Goal: Transaction & Acquisition: Book appointment/travel/reservation

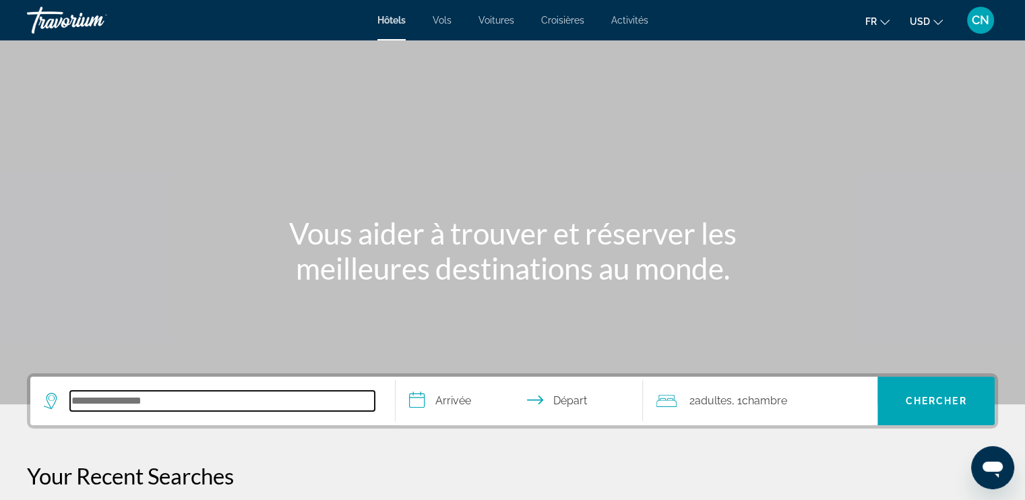
click at [133, 397] on input "Search hotel destination" at bounding box center [222, 401] width 305 height 20
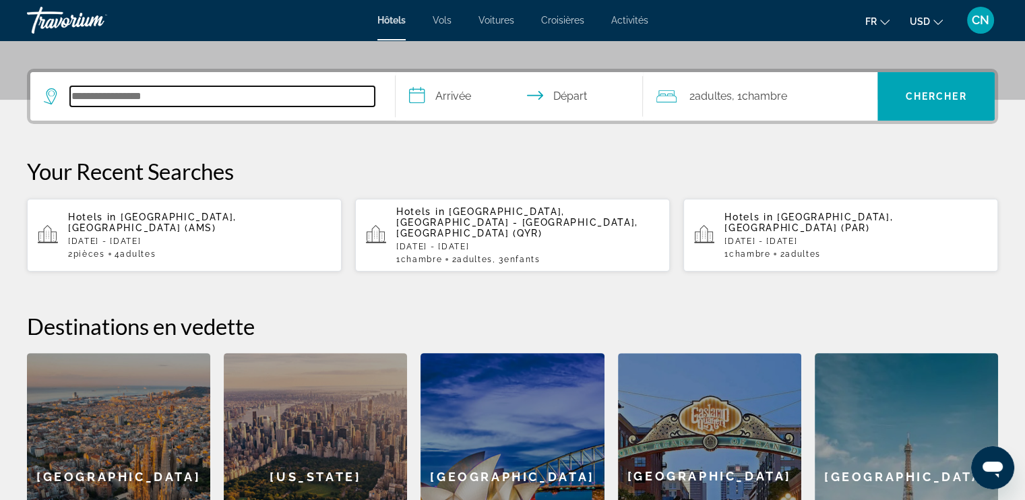
scroll to position [329, 0]
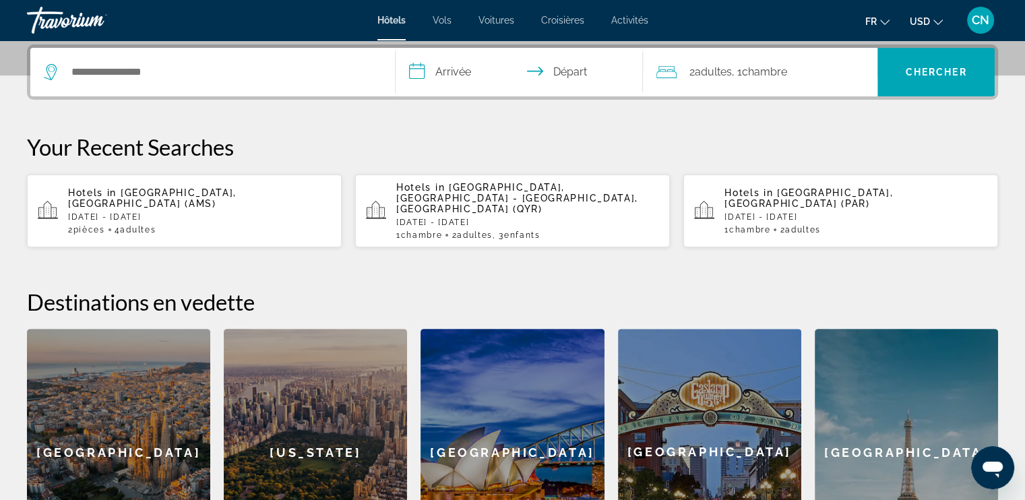
click at [168, 212] on p "[DATE] - [DATE]" at bounding box center [199, 216] width 263 height 9
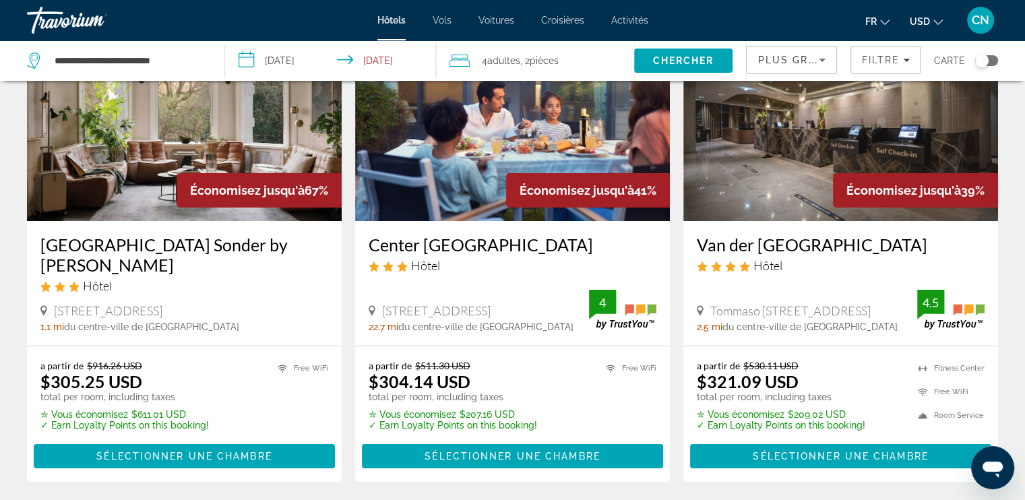
scroll to position [135, 0]
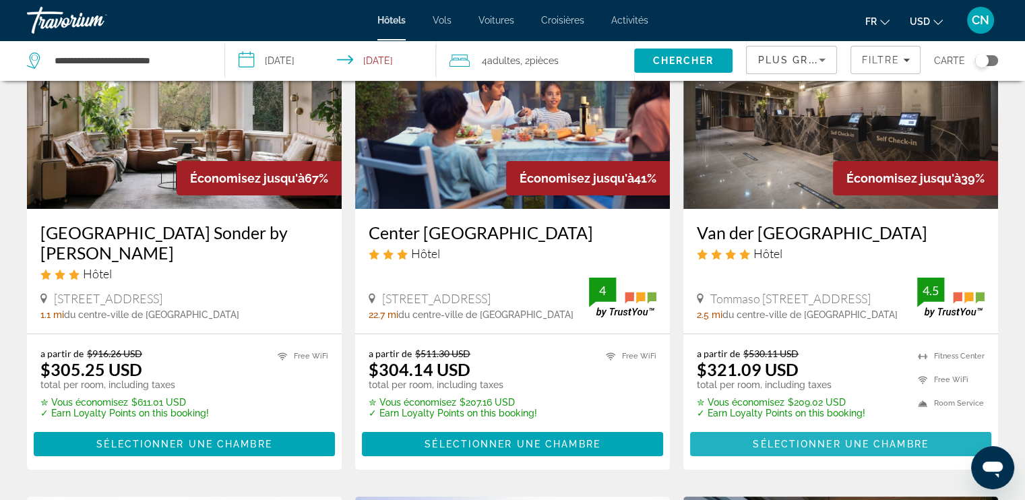
click at [817, 450] on span "Sélectionner une chambre" at bounding box center [840, 444] width 175 height 11
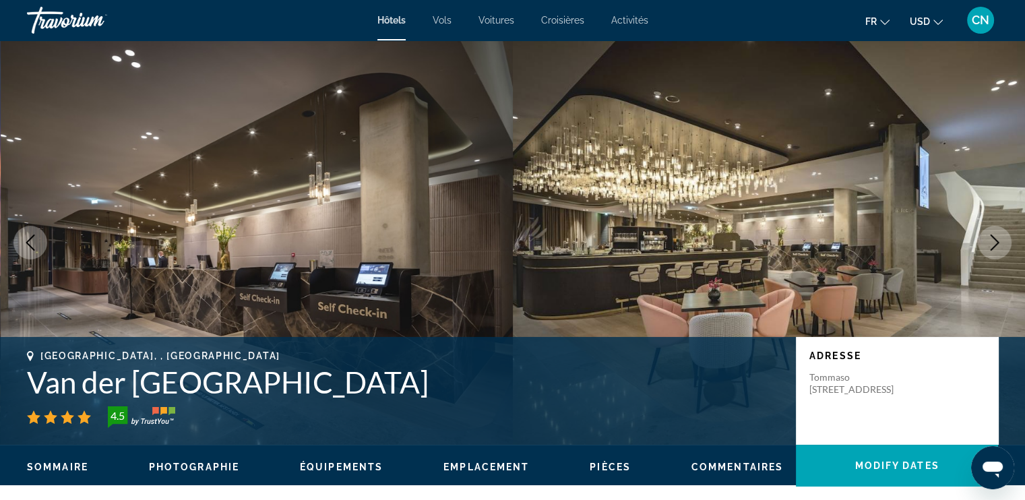
click at [992, 242] on icon "Next image" at bounding box center [995, 243] width 16 height 16
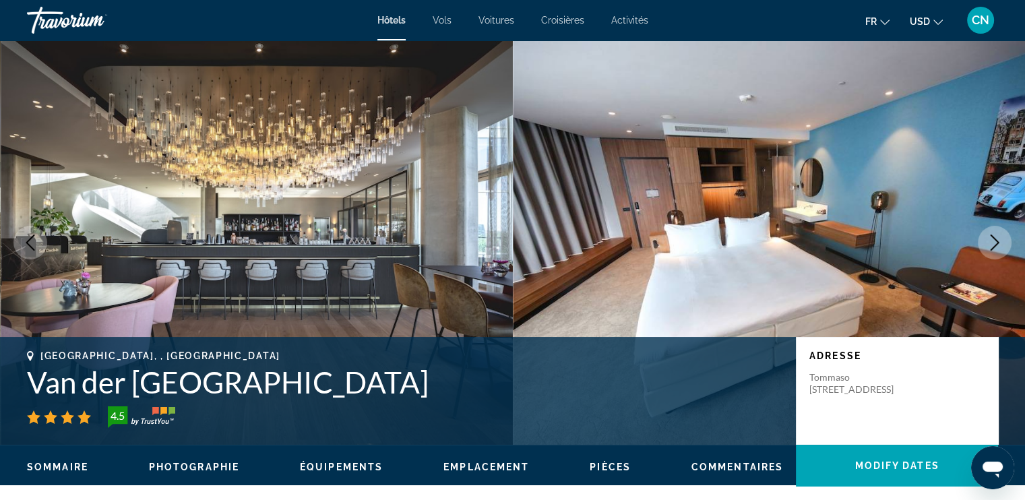
click at [992, 242] on icon "Next image" at bounding box center [995, 243] width 16 height 16
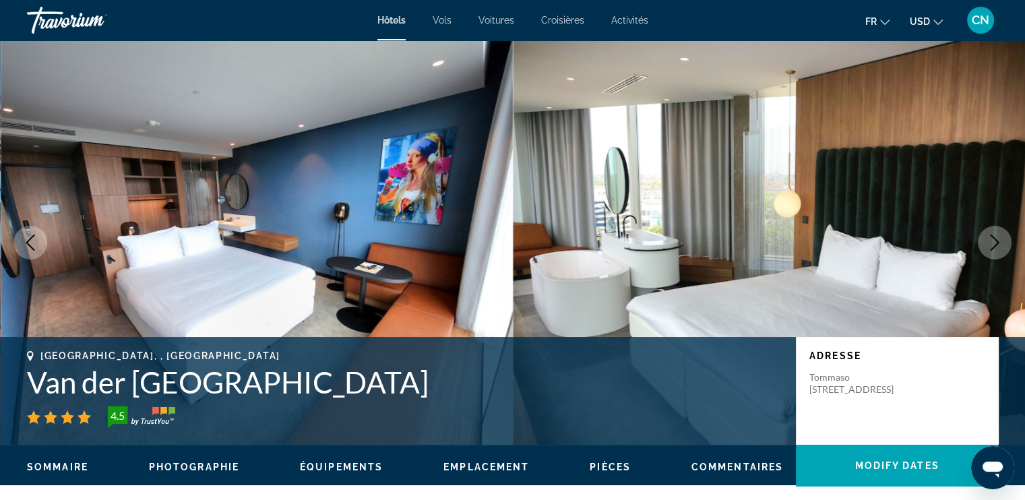
click at [992, 242] on icon "Next image" at bounding box center [995, 243] width 16 height 16
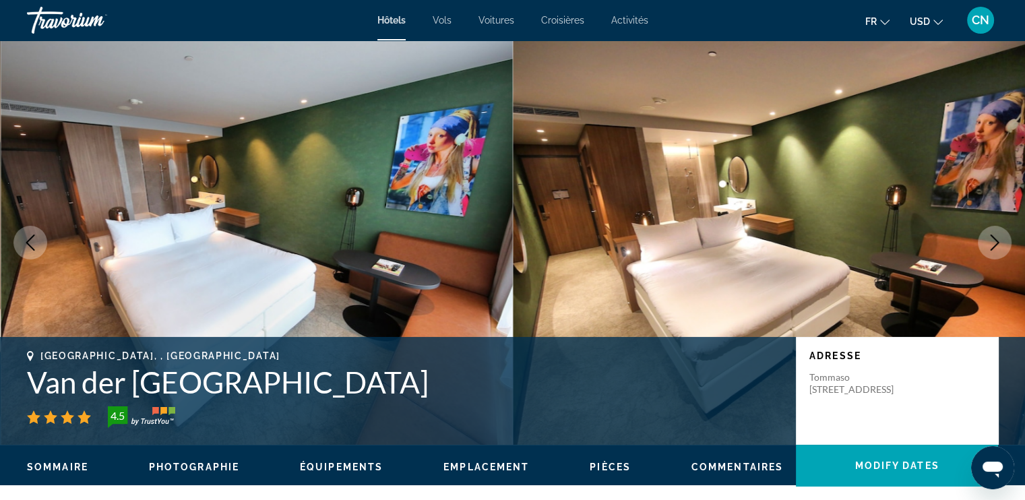
click at [992, 242] on icon "Next image" at bounding box center [995, 243] width 16 height 16
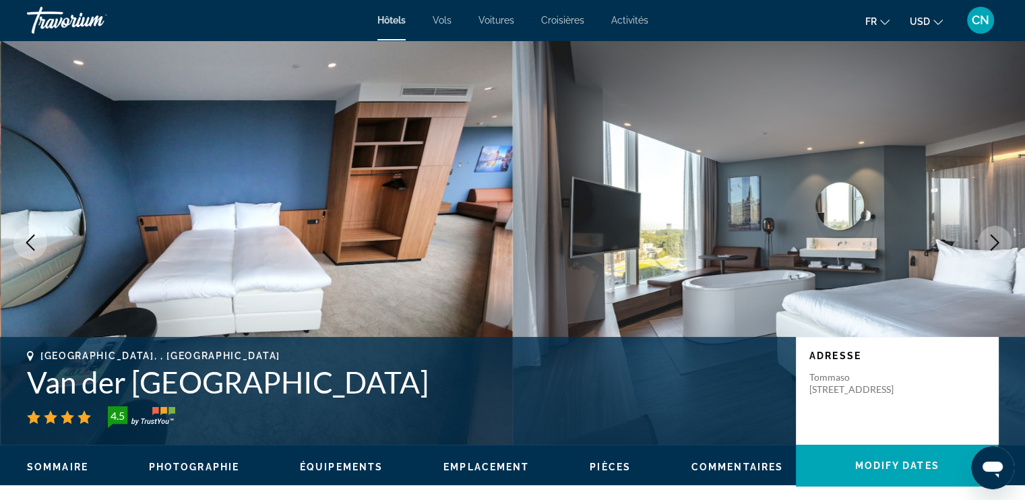
click at [992, 242] on icon "Next image" at bounding box center [995, 243] width 16 height 16
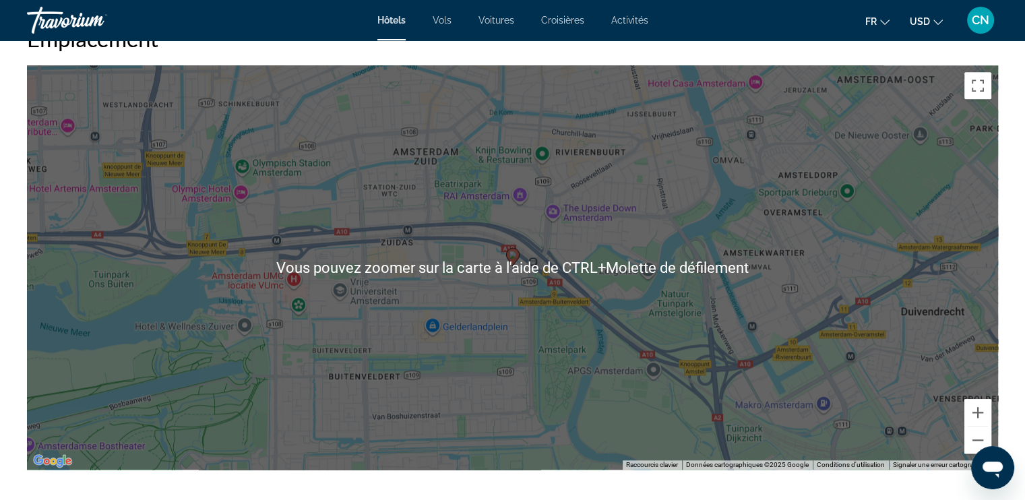
scroll to position [1291, 0]
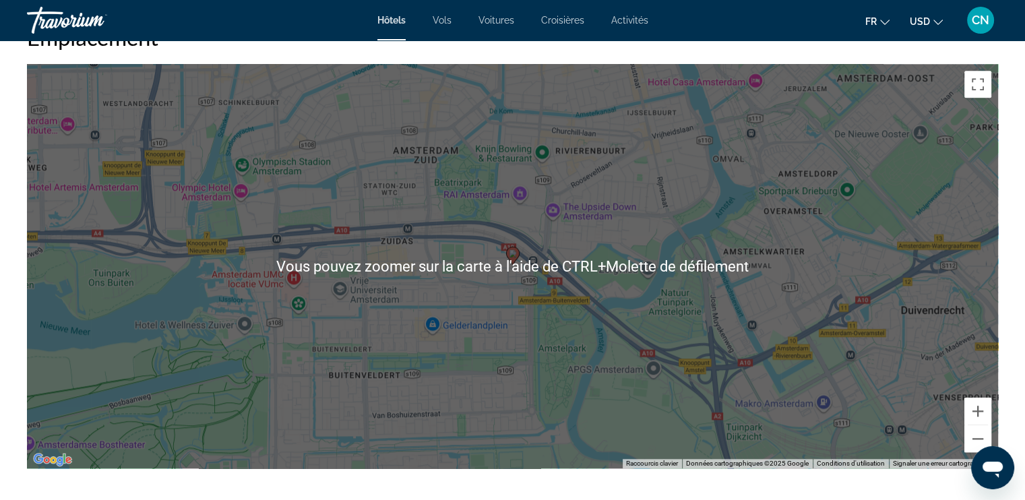
drag, startPoint x: 547, startPoint y: 324, endPoint x: 549, endPoint y: 334, distance: 10.2
click at [549, 334] on div "Pour activer le glissement avec le clavier, appuyez sur Alt+Entrée. Une fois ce…" at bounding box center [512, 266] width 971 height 404
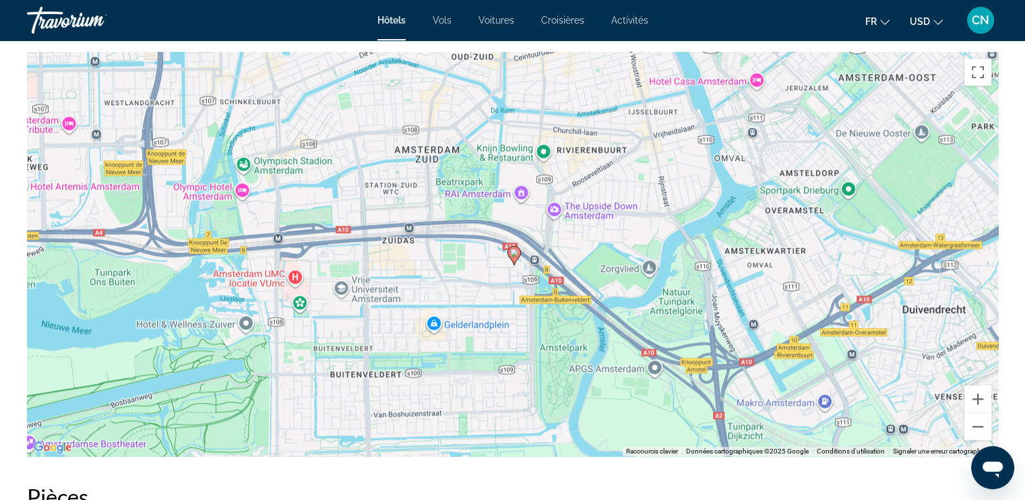
scroll to position [1304, 0]
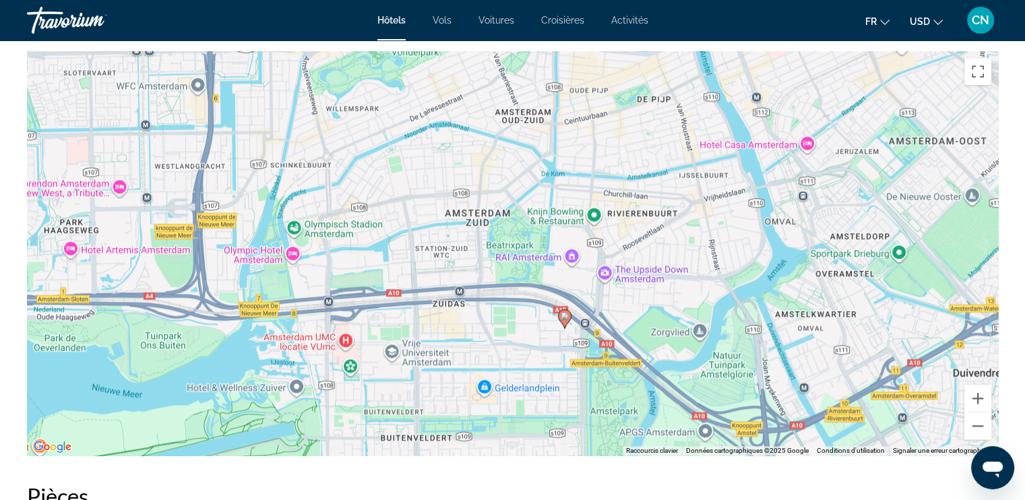
drag, startPoint x: 558, startPoint y: 329, endPoint x: 611, endPoint y: 397, distance: 86.0
click at [611, 397] on div "Pour activer le glissement avec le clavier, appuyez sur Alt+Entrée. Une fois ce…" at bounding box center [512, 253] width 971 height 404
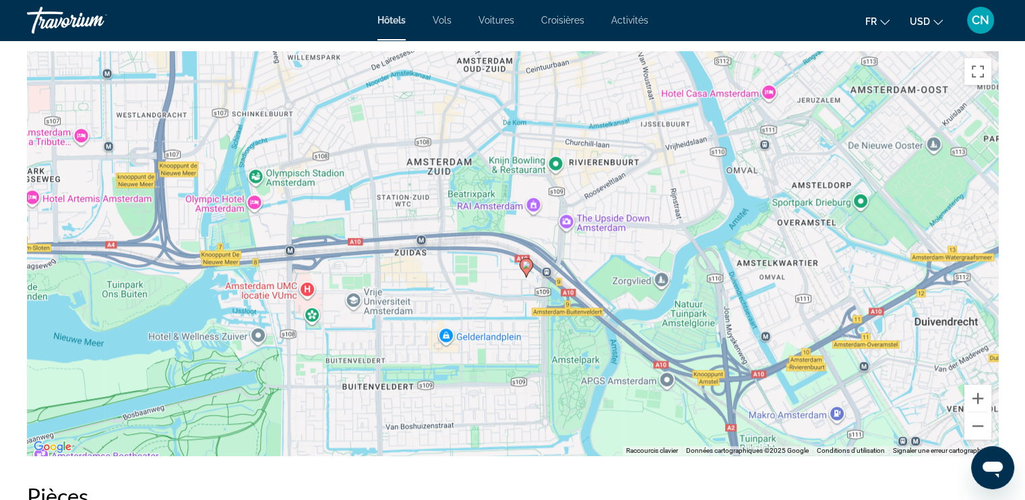
drag, startPoint x: 543, startPoint y: 371, endPoint x: 502, endPoint y: 321, distance: 64.2
click at [502, 321] on div "Pour activer le glissement avec le clavier, appuyez sur Alt+Entrée. Une fois ce…" at bounding box center [512, 253] width 971 height 404
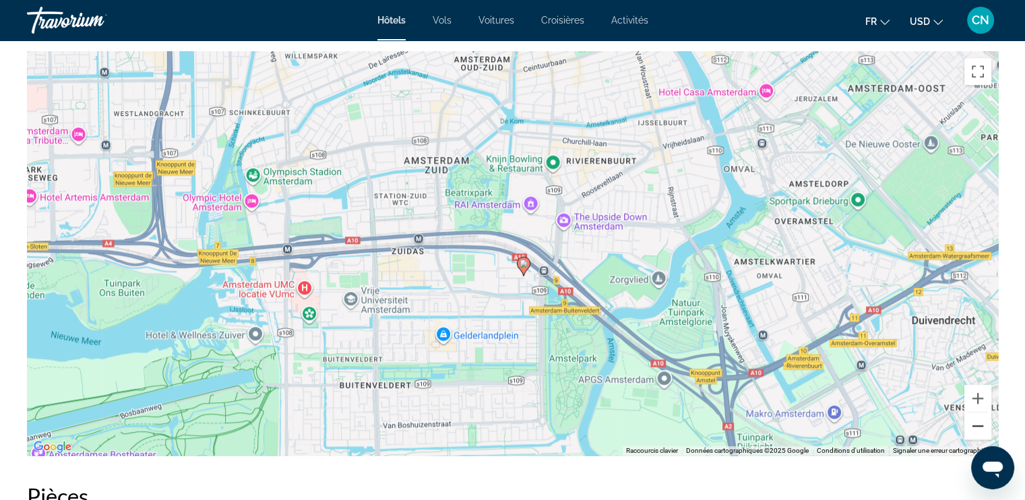
click at [981, 422] on button "Zoom arrière" at bounding box center [977, 425] width 27 height 27
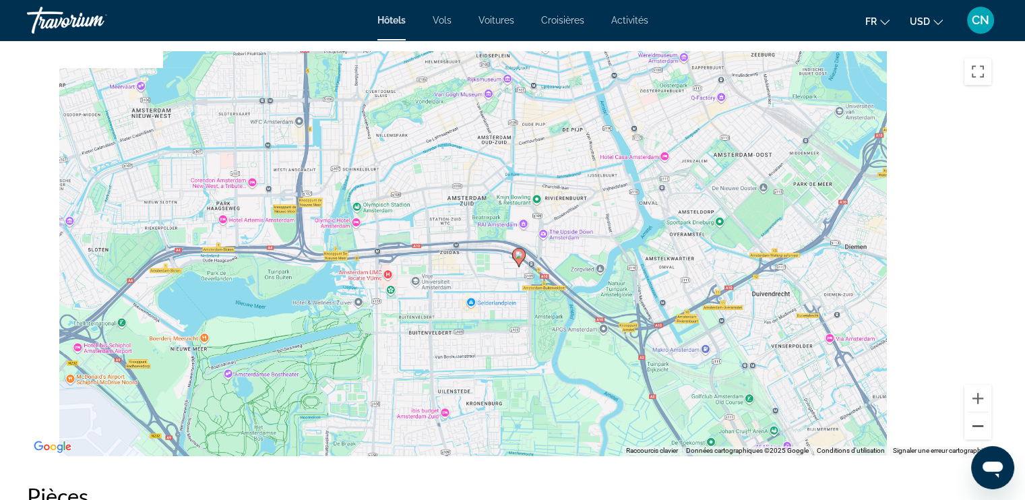
click at [981, 422] on button "Zoom arrière" at bounding box center [977, 425] width 27 height 27
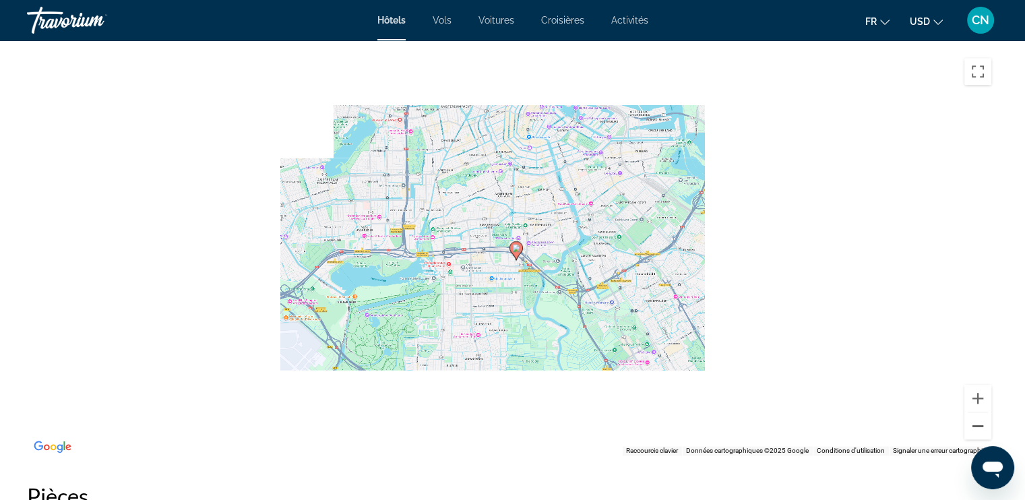
click at [981, 422] on button "Zoom arrière" at bounding box center [977, 425] width 27 height 27
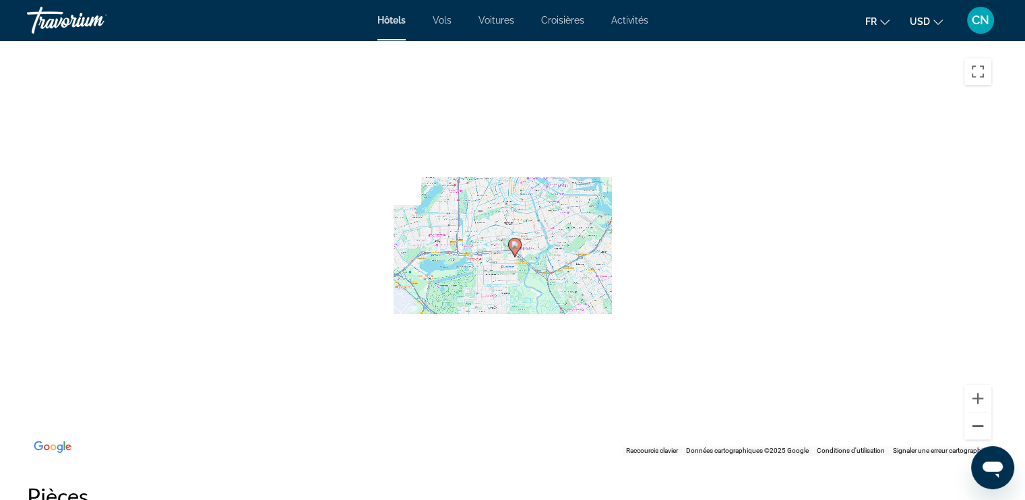
click at [981, 422] on button "Zoom arrière" at bounding box center [977, 425] width 27 height 27
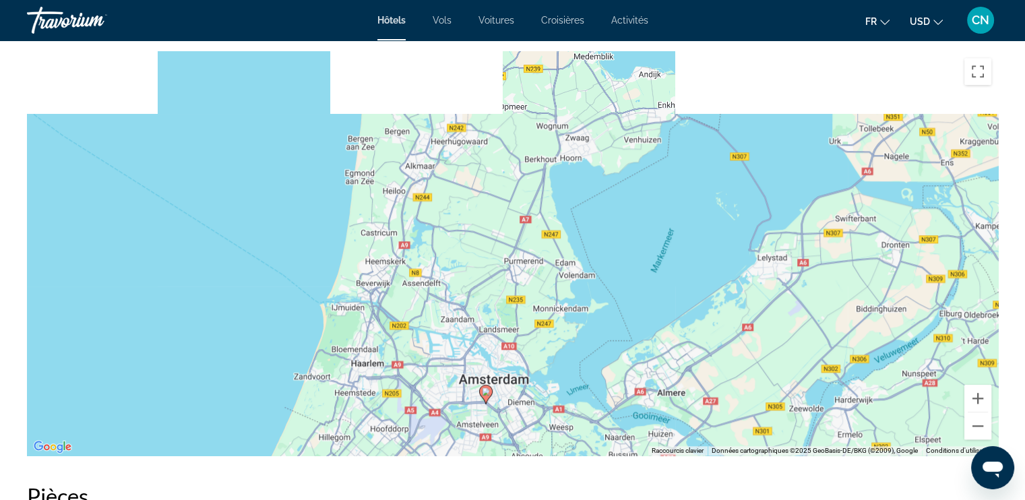
drag, startPoint x: 567, startPoint y: 266, endPoint x: 538, endPoint y: 429, distance: 164.9
click at [538, 429] on div "Pour activer le glissement avec le clavier, appuyez sur Alt+Entrée. Une fois ce…" at bounding box center [512, 253] width 971 height 404
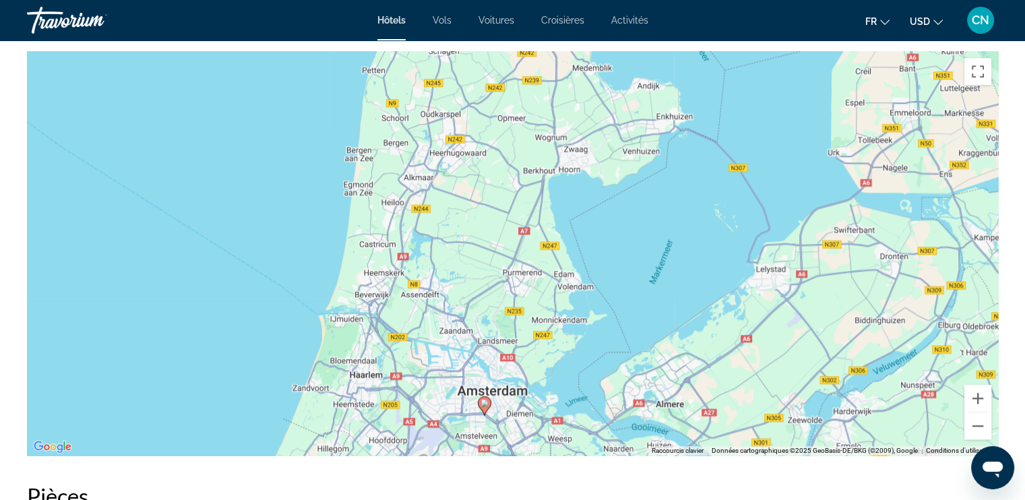
click at [501, 413] on div "Pour activer le glissement avec le clavier, appuyez sur Alt+Entrée. Une fois ce…" at bounding box center [512, 253] width 971 height 404
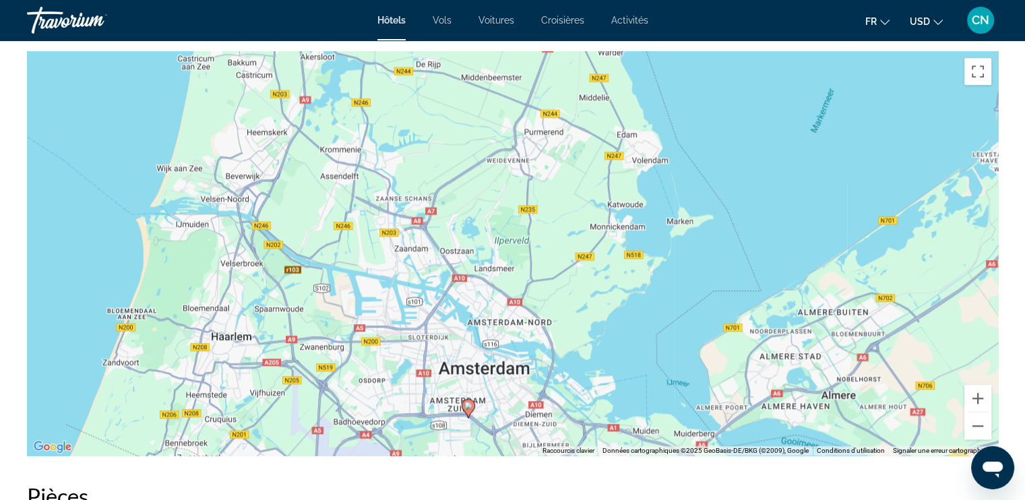
click at [501, 413] on div "Pour activer le glissement avec le clavier, appuyez sur Alt+Entrée. Une fois ce…" at bounding box center [512, 253] width 971 height 404
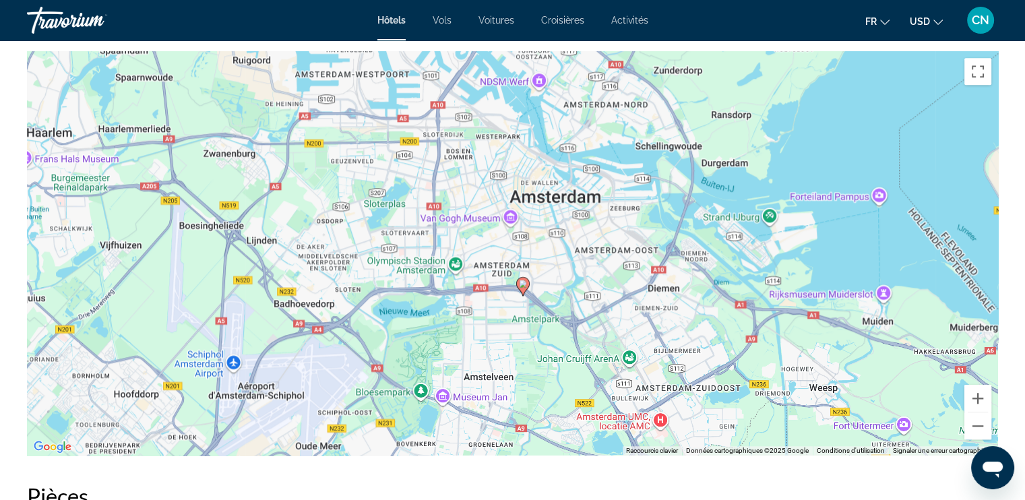
drag, startPoint x: 495, startPoint y: 414, endPoint x: 583, endPoint y: 286, distance: 155.5
click at [583, 286] on div "Pour activer le glissement avec le clavier, appuyez sur Alt+Entrée. Une fois ce…" at bounding box center [512, 253] width 971 height 404
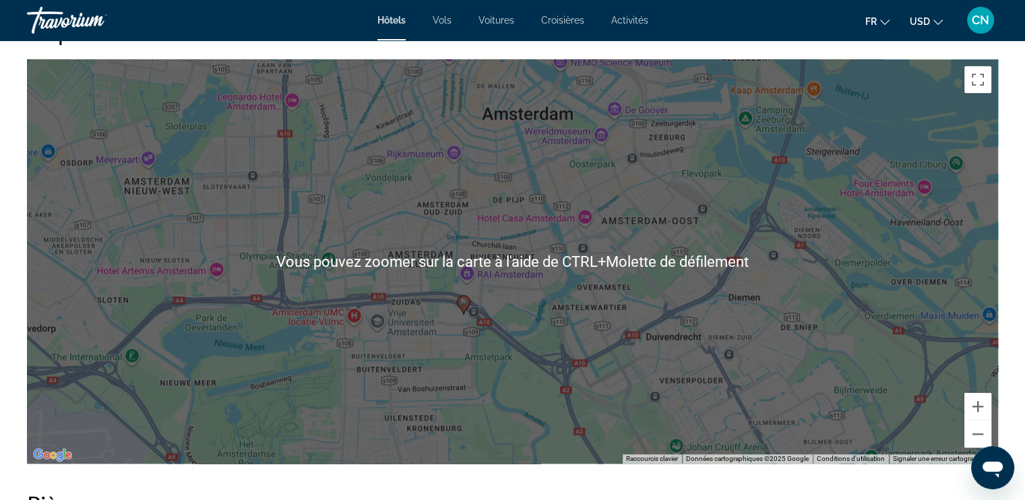
scroll to position [1318, 0]
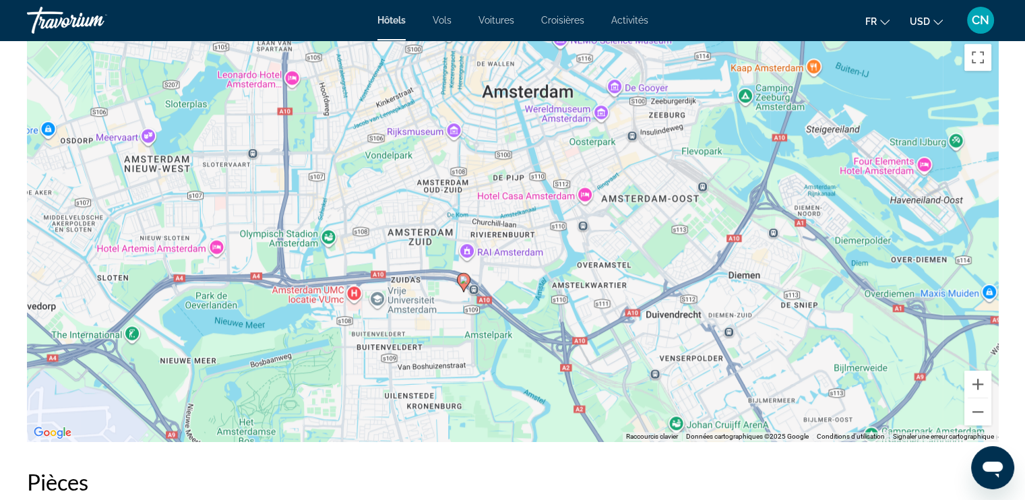
click at [574, 272] on div "Pour activer le glissement avec le clavier, appuyez sur Alt+Entrée. Une fois ce…" at bounding box center [512, 239] width 971 height 404
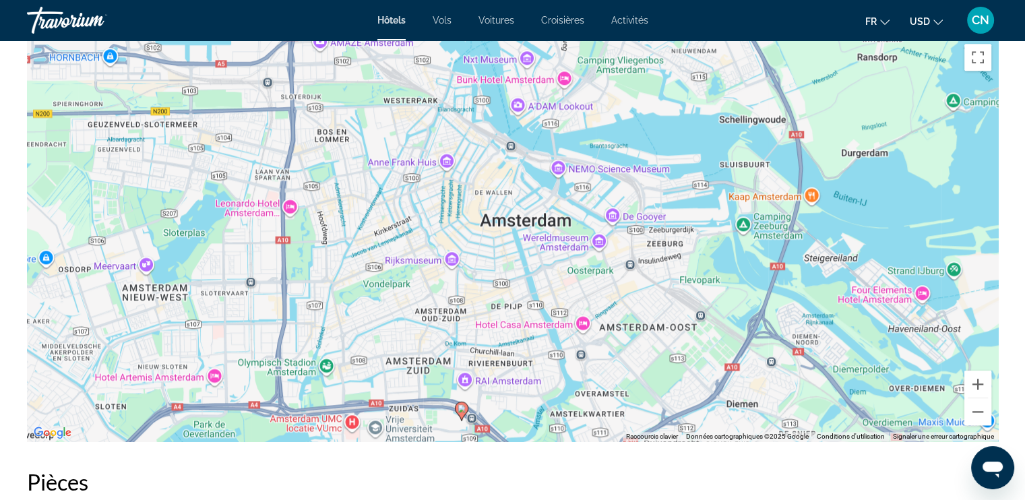
drag, startPoint x: 579, startPoint y: 157, endPoint x: 601, endPoint y: 271, distance: 116.0
click at [601, 271] on div "Pour activer le glissement avec le clavier, appuyez sur Alt+Entrée. Une fois ce…" at bounding box center [512, 239] width 971 height 404
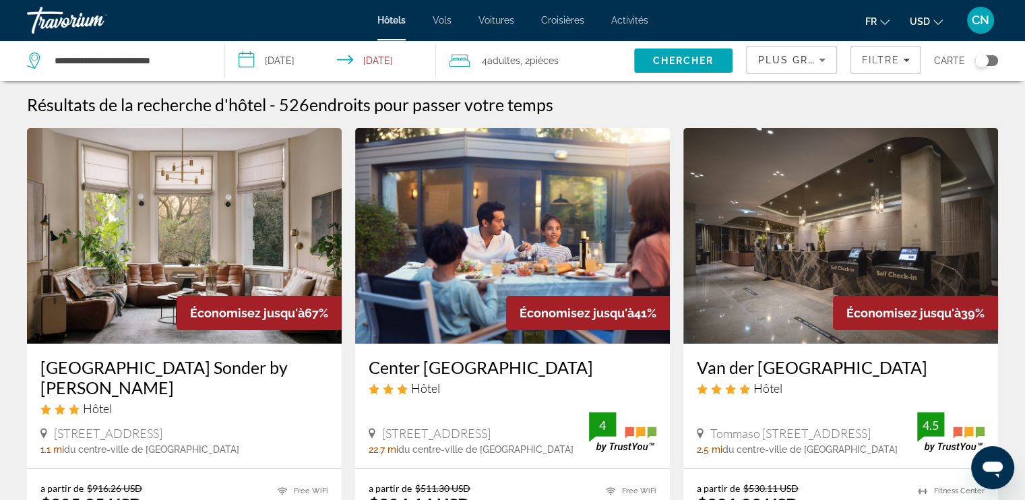
click at [989, 61] on div "Toggle map" at bounding box center [986, 60] width 23 height 11
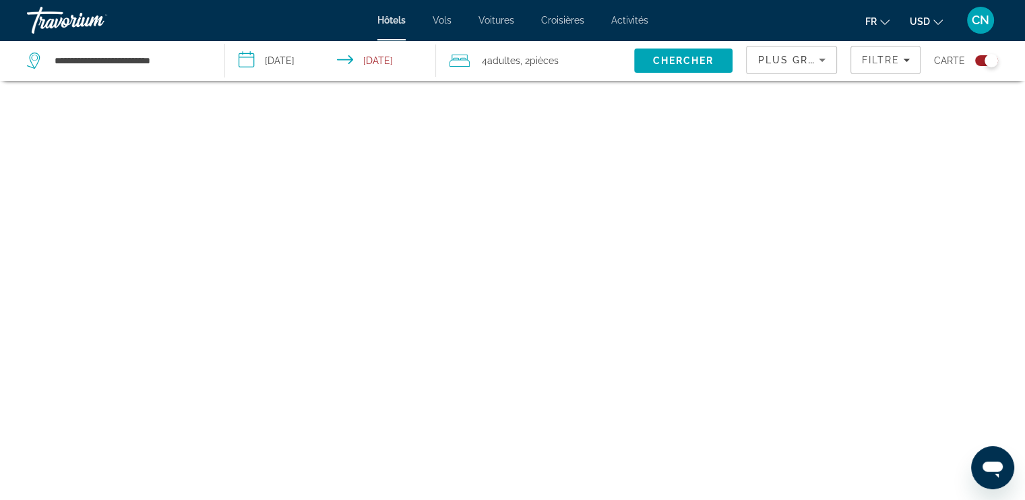
scroll to position [81, 0]
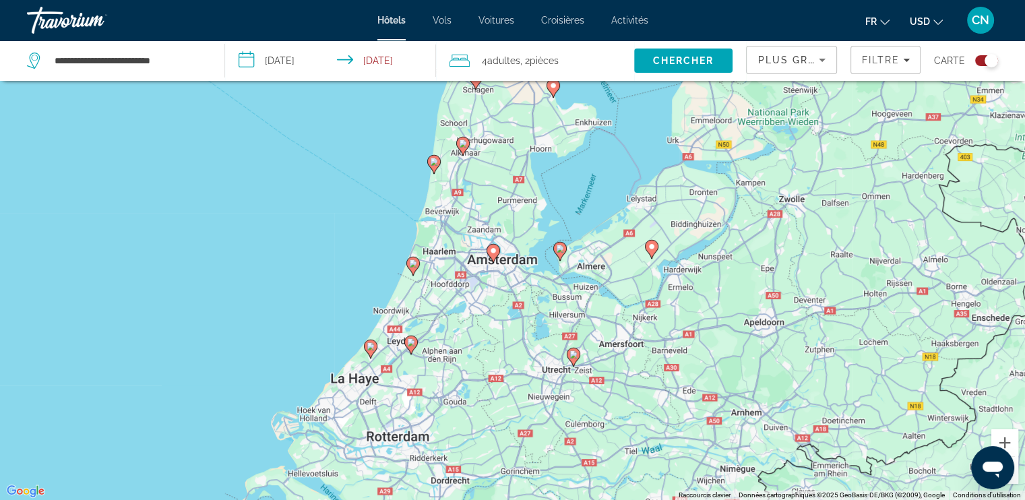
click at [515, 263] on div "Pour activer le glissement avec le clavier, appuyez sur Alt+Entrée. Une fois ce…" at bounding box center [512, 250] width 1025 height 500
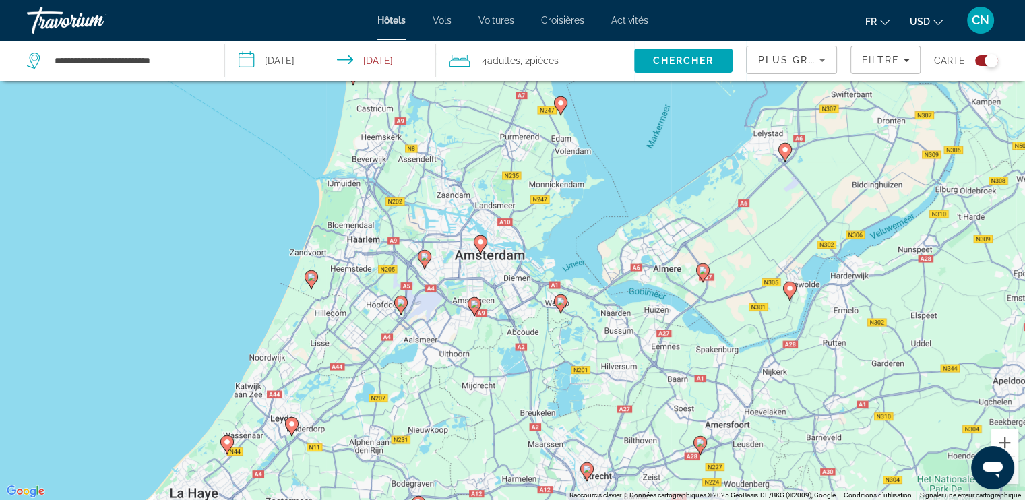
click at [494, 284] on div "Pour activer le glissement avec le clavier, appuyez sur Alt+Entrée. Une fois ce…" at bounding box center [512, 250] width 1025 height 500
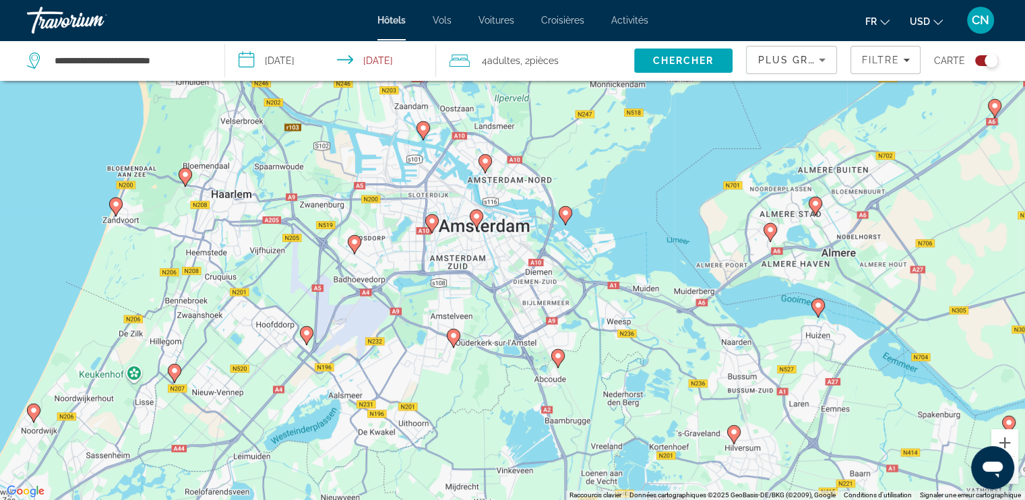
click at [472, 262] on div "Pour activer le glissement avec le clavier, appuyez sur Alt+Entrée. Une fois ce…" at bounding box center [512, 250] width 1025 height 500
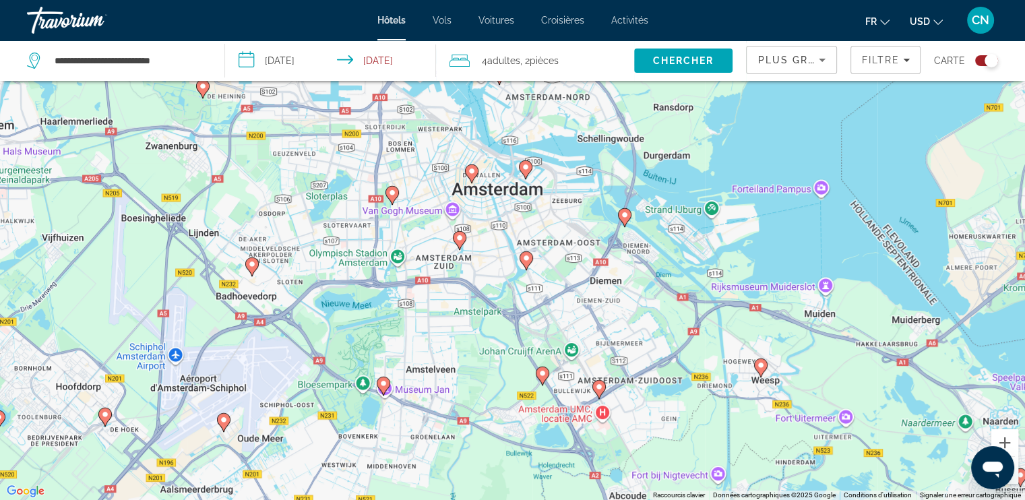
click at [496, 235] on div "Pour activer le glissement avec le clavier, appuyez sur Alt+Entrée. Une fois ce…" at bounding box center [512, 250] width 1025 height 500
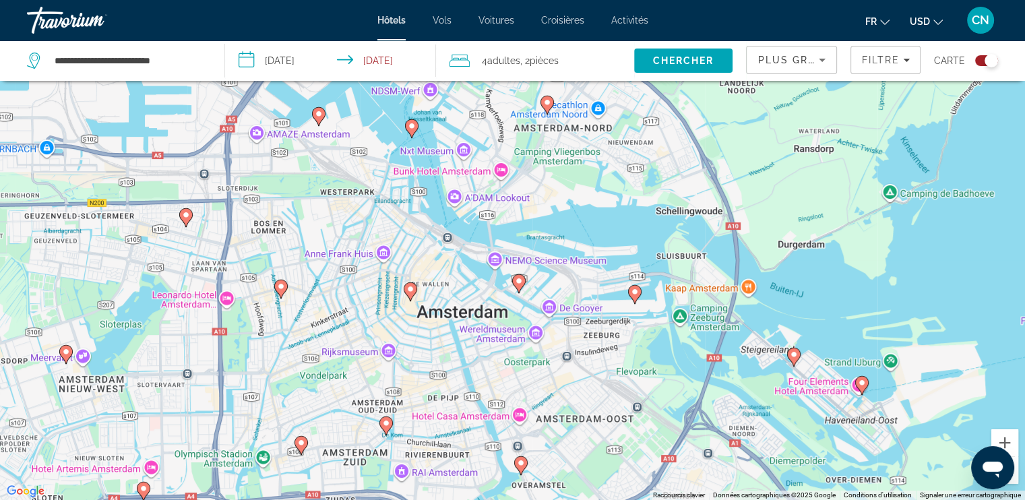
drag, startPoint x: 525, startPoint y: 195, endPoint x: 491, endPoint y: 365, distance: 173.8
click at [491, 365] on div "Pour activer le glissement avec le clavier, appuyez sur Alt+Entrée. Une fois ce…" at bounding box center [512, 250] width 1025 height 500
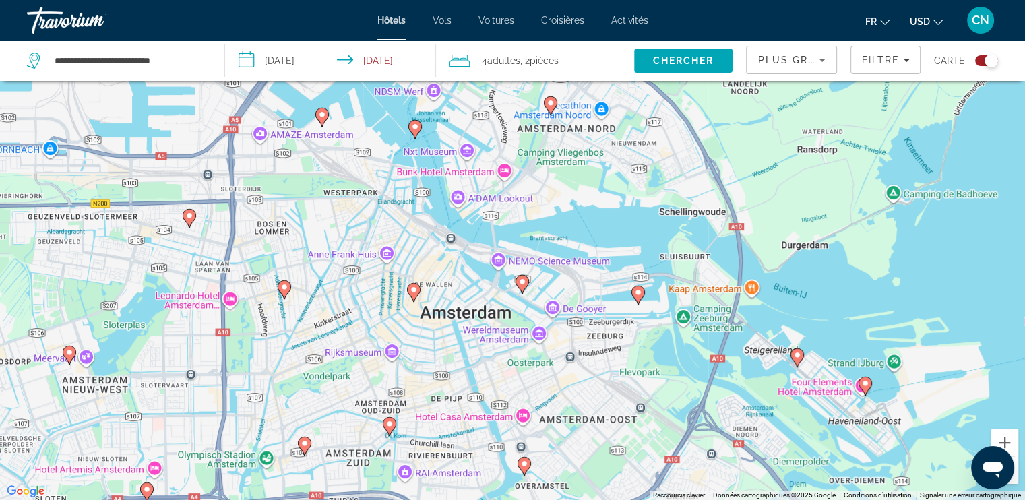
click at [522, 280] on image "Main content" at bounding box center [522, 282] width 8 height 8
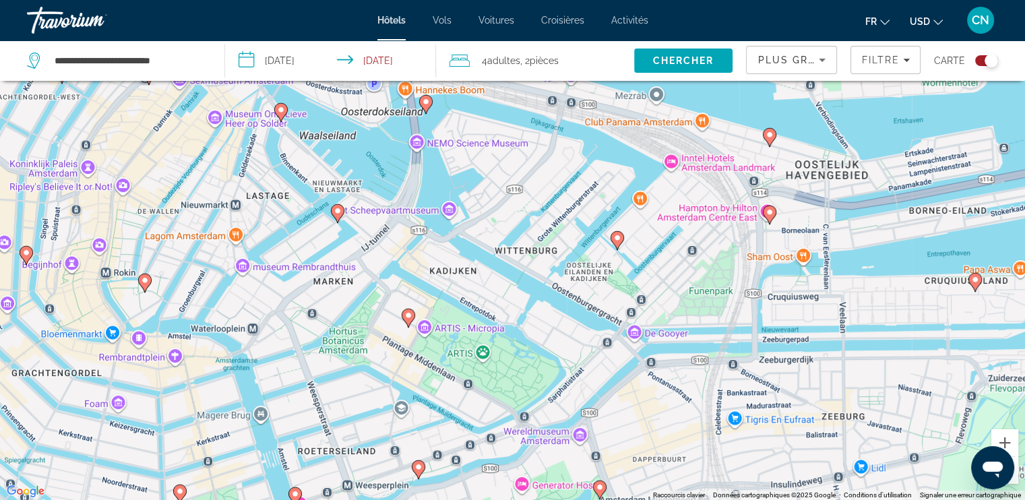
click at [411, 313] on image "Main content" at bounding box center [408, 315] width 8 height 8
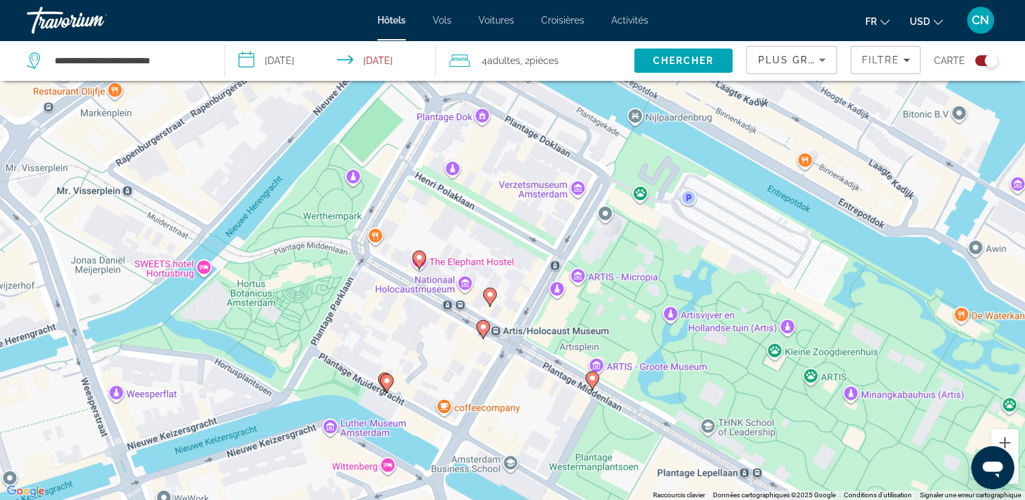
click at [415, 259] on icon "Main content" at bounding box center [418, 260] width 12 height 18
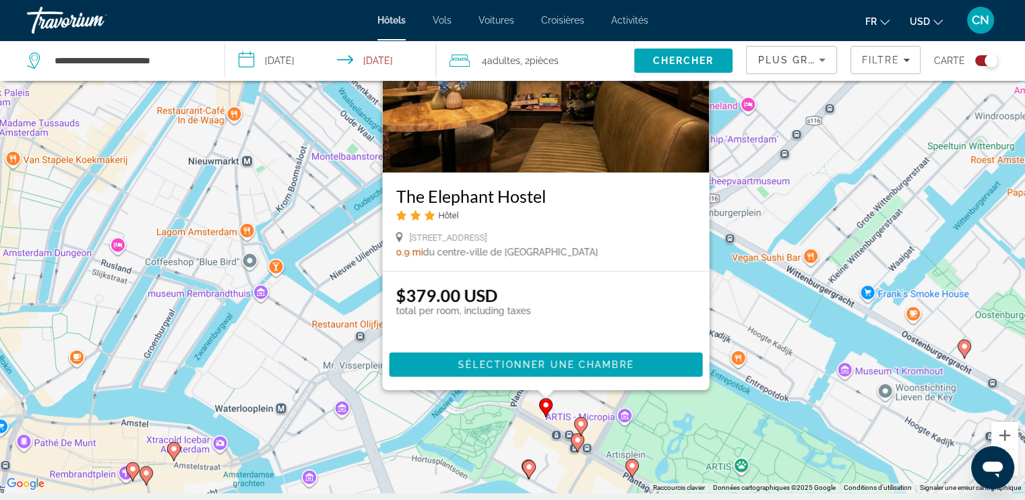
scroll to position [89, 0]
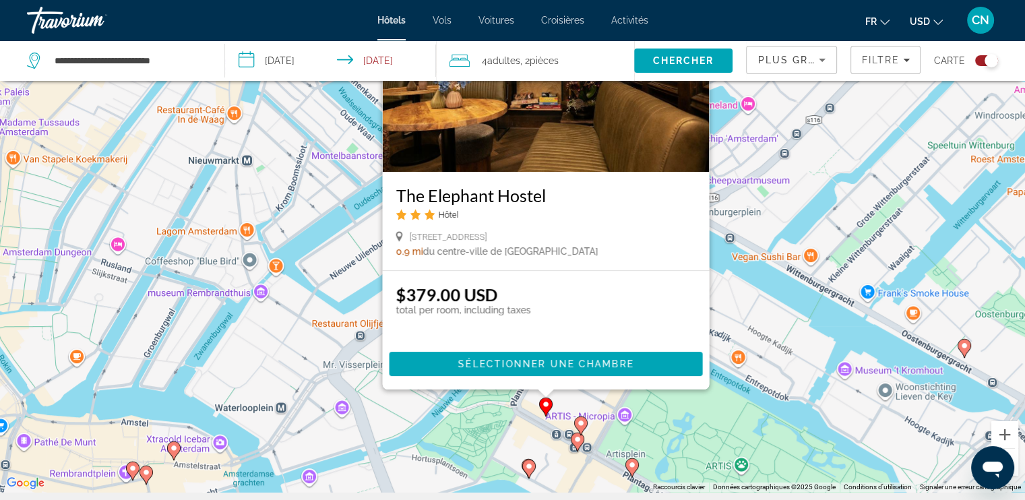
click at [582, 423] on image "Main content" at bounding box center [581, 423] width 8 height 8
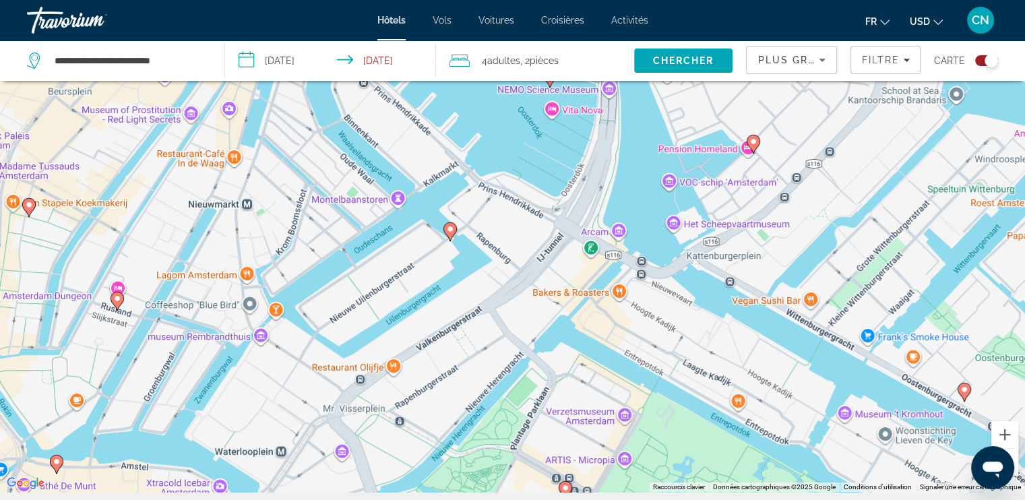
click at [451, 233] on icon "Main content" at bounding box center [449, 232] width 12 height 18
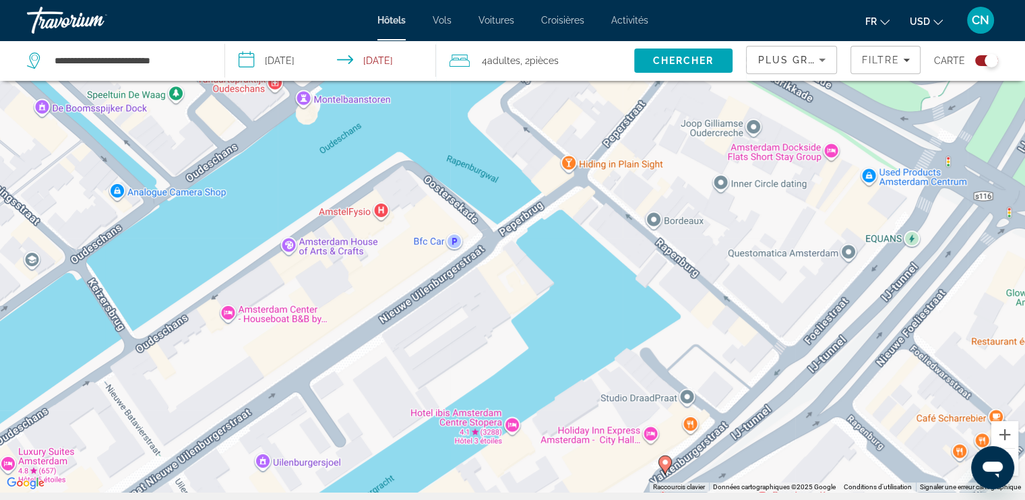
click at [451, 233] on div "Pour naviguer, appuyez sur les touches fléchées. Pour activer le glissement ave…" at bounding box center [512, 242] width 1025 height 500
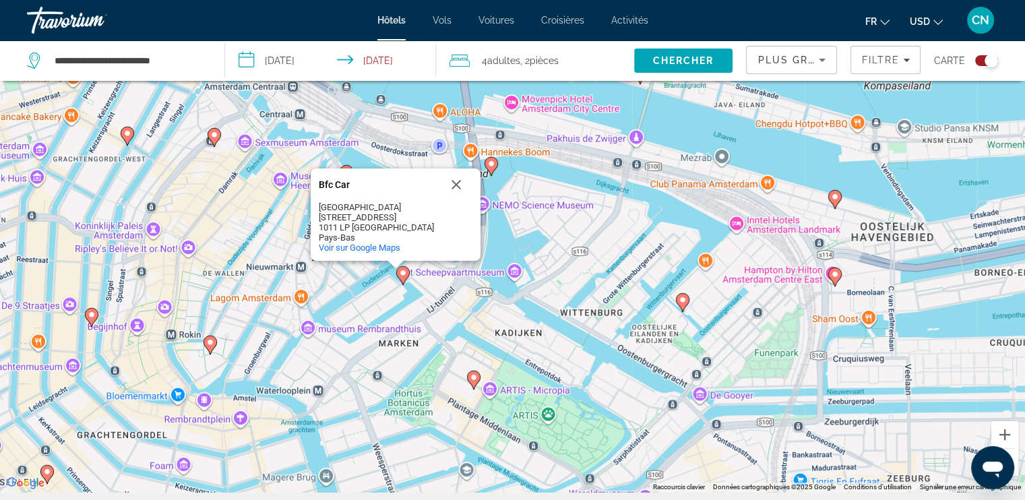
click at [688, 301] on icon "Main content" at bounding box center [682, 302] width 13 height 19
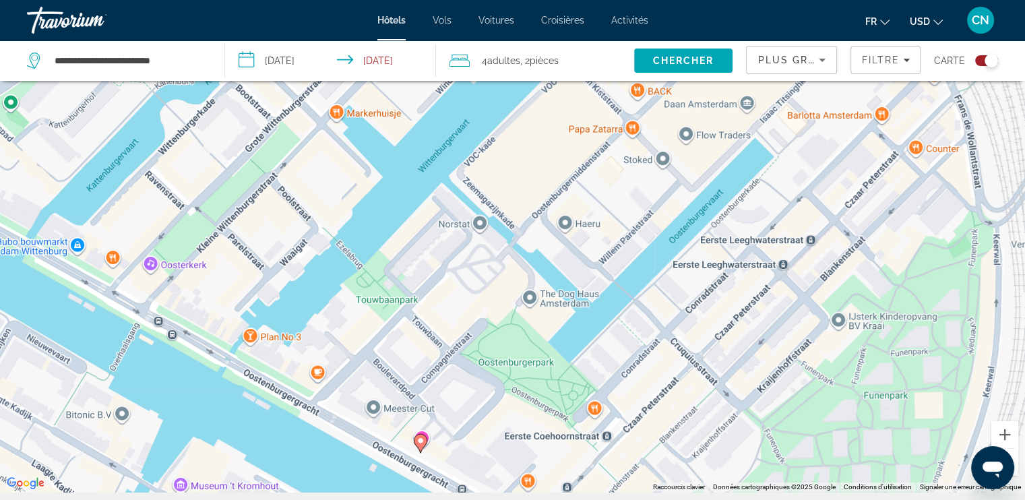
click at [422, 440] on image "Main content" at bounding box center [420, 441] width 8 height 8
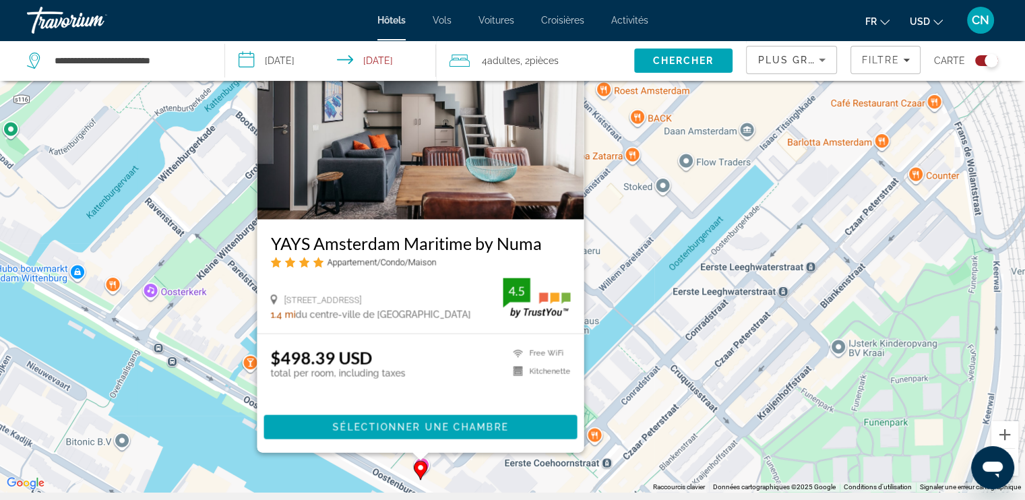
click at [617, 200] on div "Pour activer le glissement avec le clavier, appuyez sur Alt+Entrée. Une fois ce…" at bounding box center [512, 242] width 1025 height 500
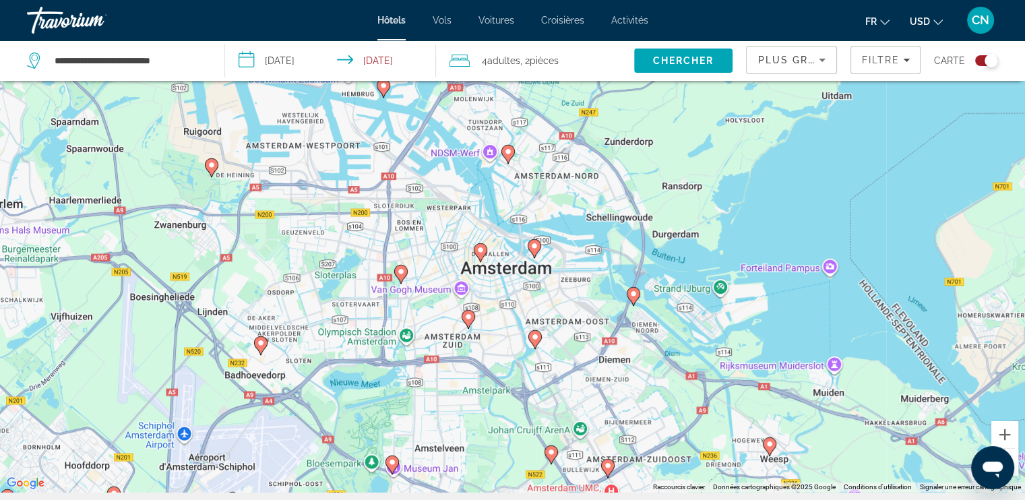
click at [482, 251] on image "Main content" at bounding box center [480, 250] width 8 height 8
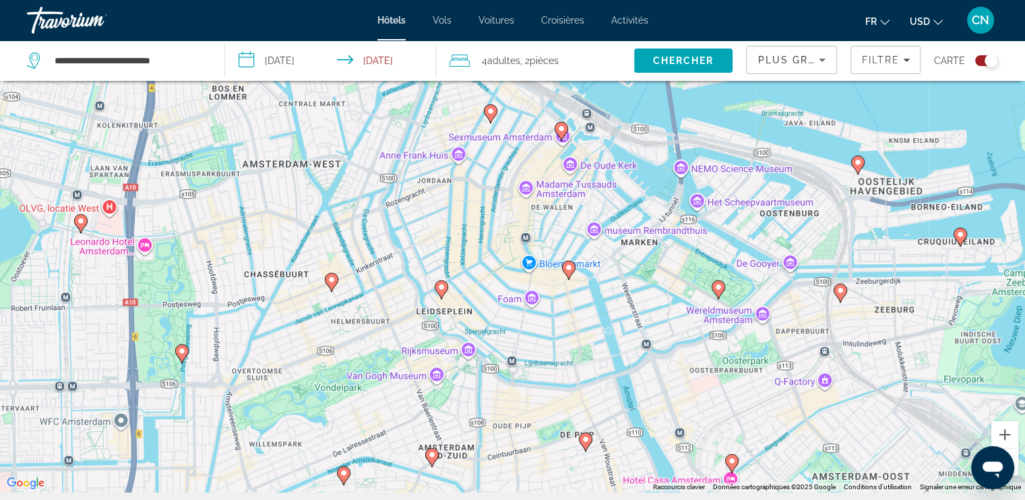
click at [440, 289] on image "Main content" at bounding box center [441, 287] width 8 height 8
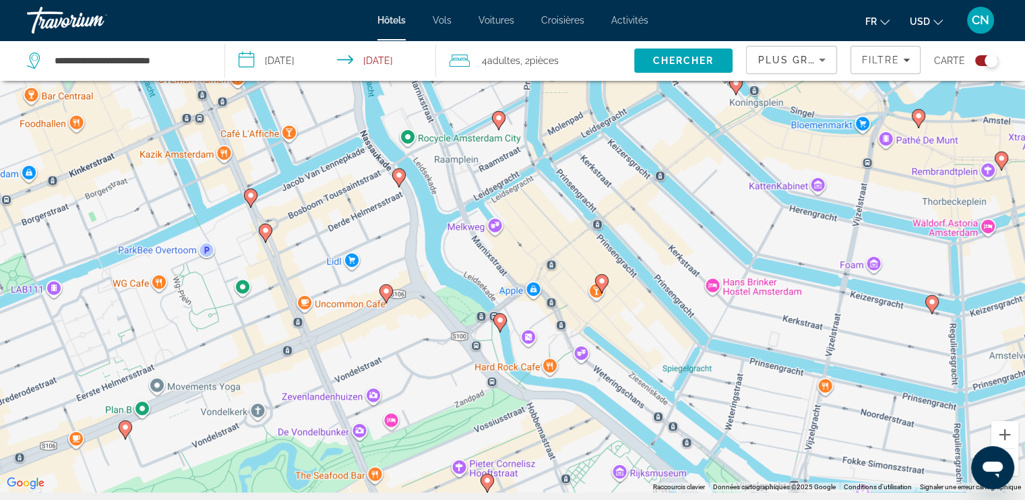
click at [384, 292] on image "Main content" at bounding box center [386, 291] width 8 height 8
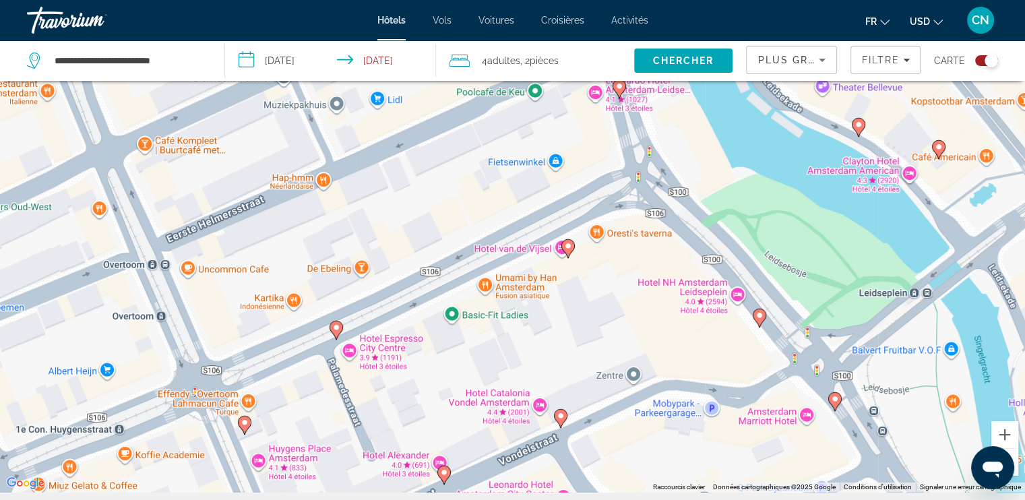
click at [567, 243] on image "Main content" at bounding box center [568, 246] width 8 height 8
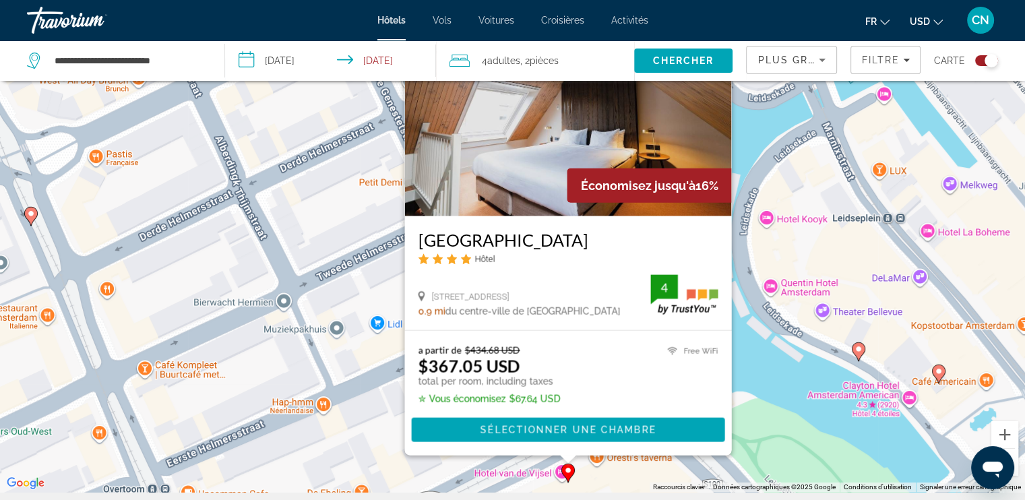
click at [857, 352] on image "Main content" at bounding box center [859, 349] width 8 height 8
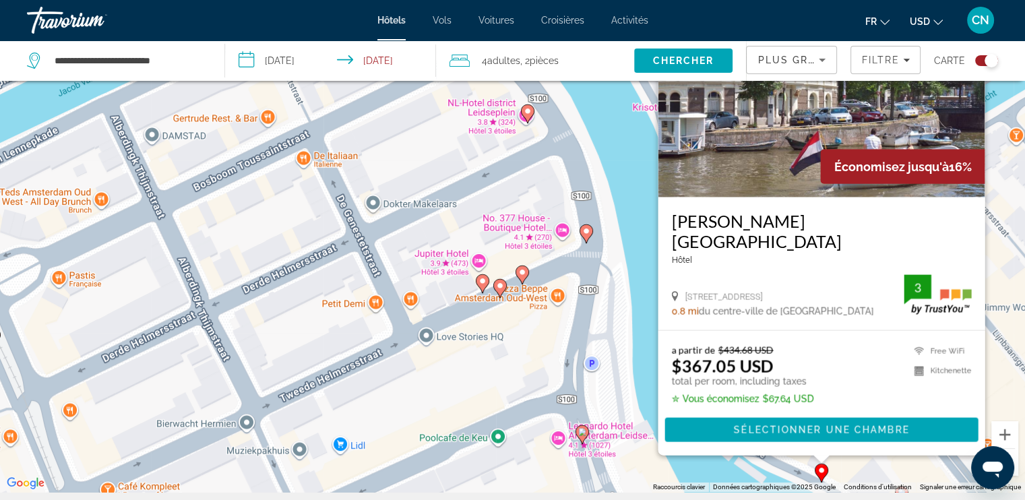
click at [588, 226] on icon "Main content" at bounding box center [586, 234] width 12 height 18
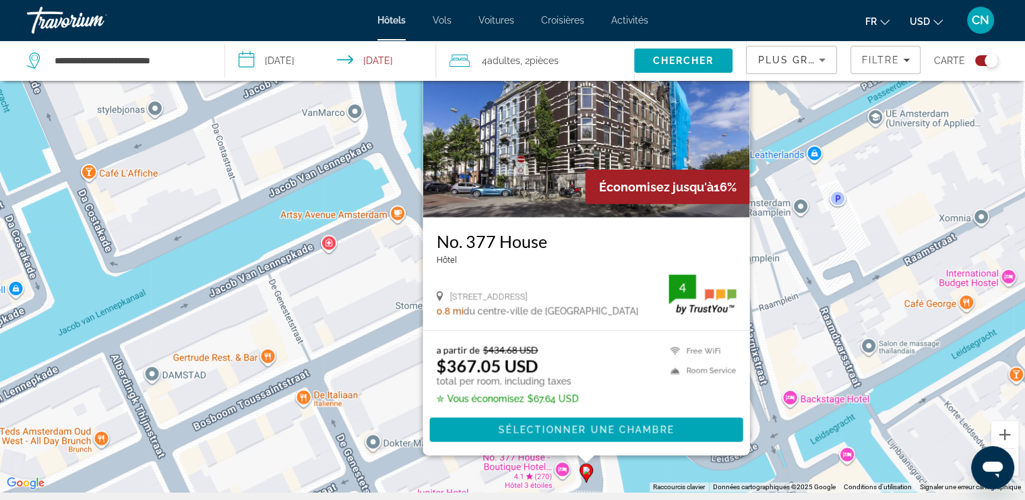
click at [863, 184] on div "Pour activer le glissement avec le clavier, appuyez sur Alt+Entrée. Une fois ce…" at bounding box center [512, 242] width 1025 height 500
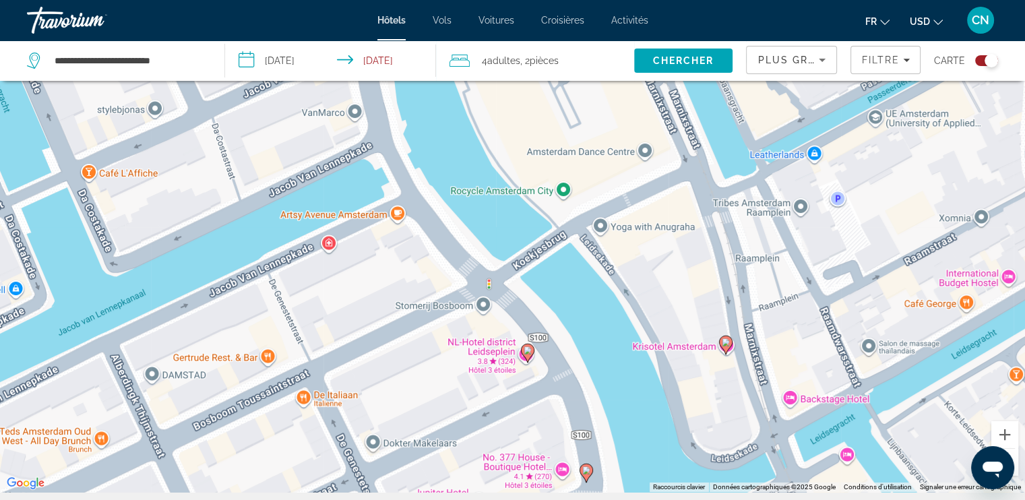
click at [726, 344] on image "Main content" at bounding box center [726, 342] width 8 height 8
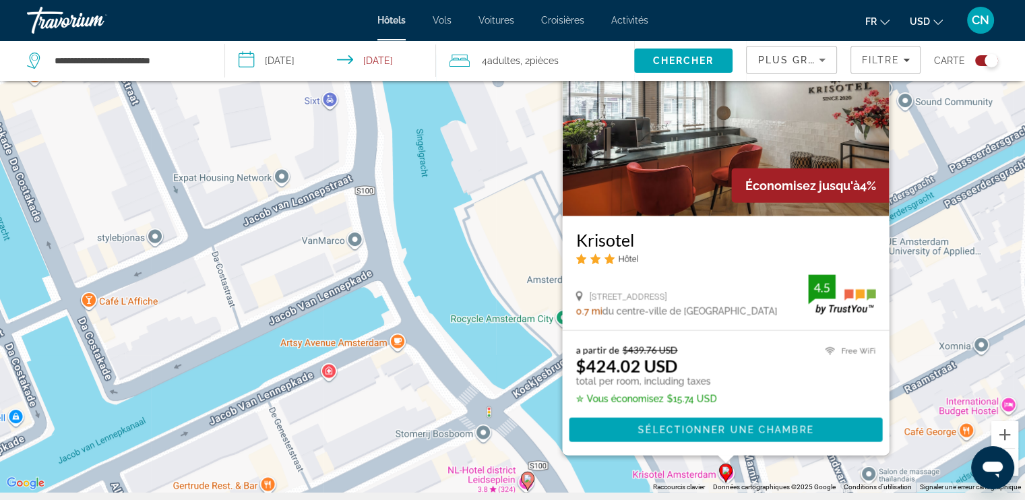
click at [518, 222] on div "Pour activer le glissement avec le clavier, appuyez sur Alt+Entrée. Une fois ce…" at bounding box center [512, 242] width 1025 height 500
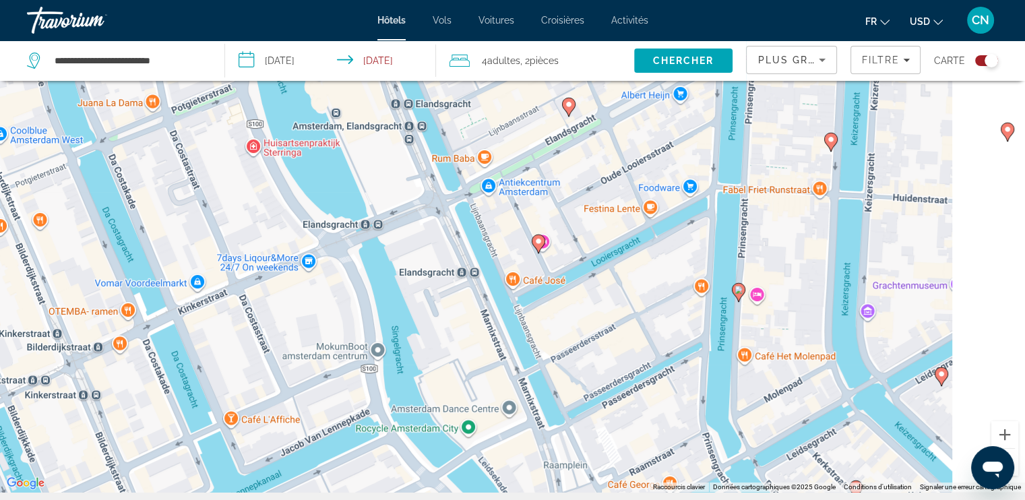
drag, startPoint x: 621, startPoint y: 171, endPoint x: 488, endPoint y: 410, distance: 274.2
click at [488, 410] on div "Pour activer le glissement avec le clavier, appuyez sur Alt+Entrée. Une fois ce…" at bounding box center [512, 242] width 1025 height 500
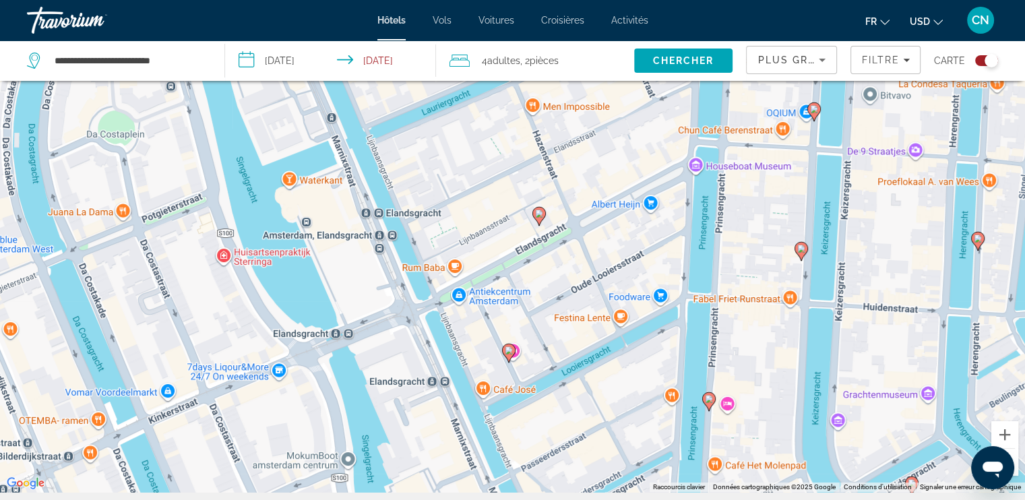
click at [508, 351] on image "Main content" at bounding box center [509, 350] width 8 height 8
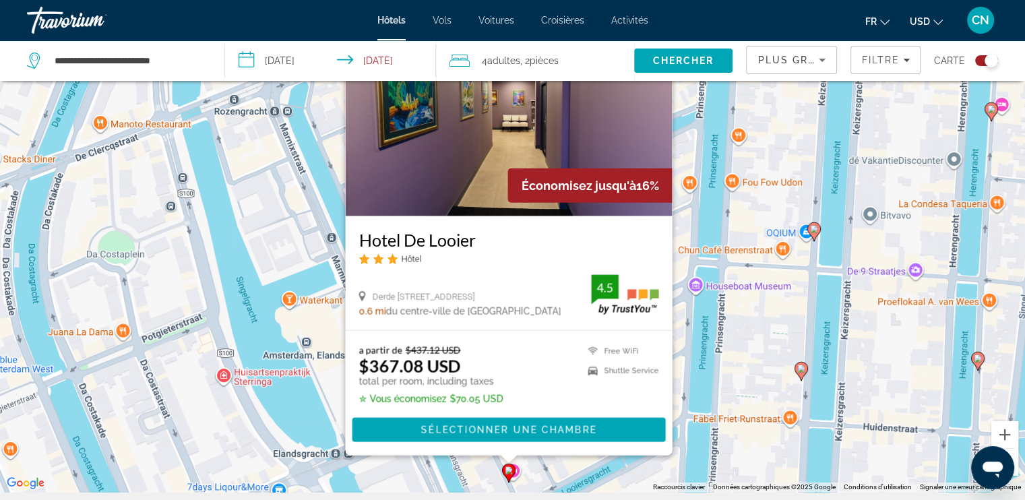
click at [744, 222] on div "Pour activer le glissement avec le clavier, appuyez sur Alt+Entrée. Une fois ce…" at bounding box center [512, 242] width 1025 height 500
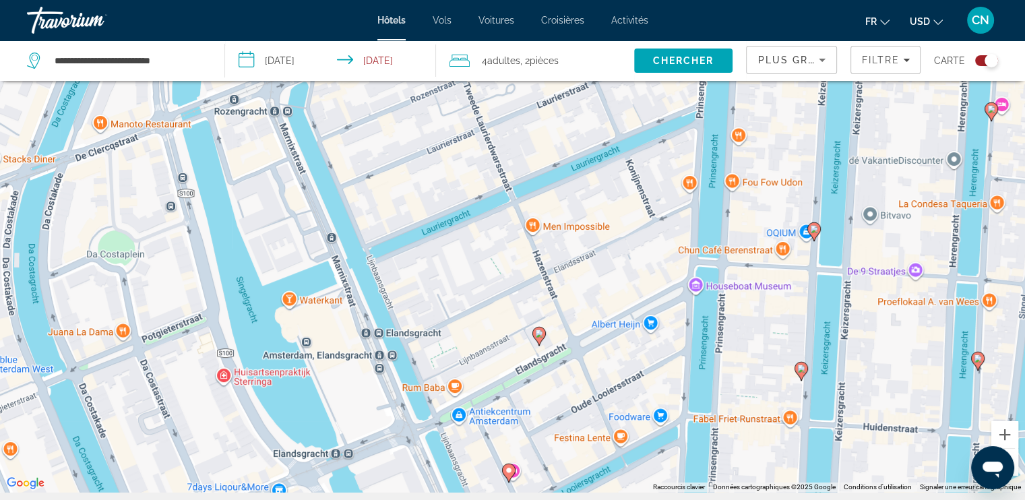
click at [813, 225] on image "Main content" at bounding box center [814, 229] width 8 height 8
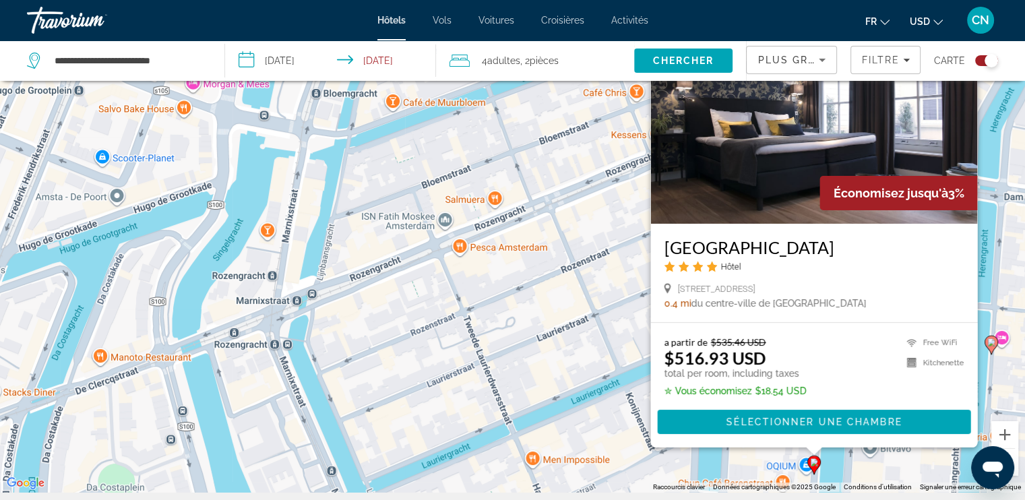
click at [531, 265] on div "Pour activer le glissement avec le clavier, appuyez sur Alt+Entrée. Une fois ce…" at bounding box center [512, 242] width 1025 height 500
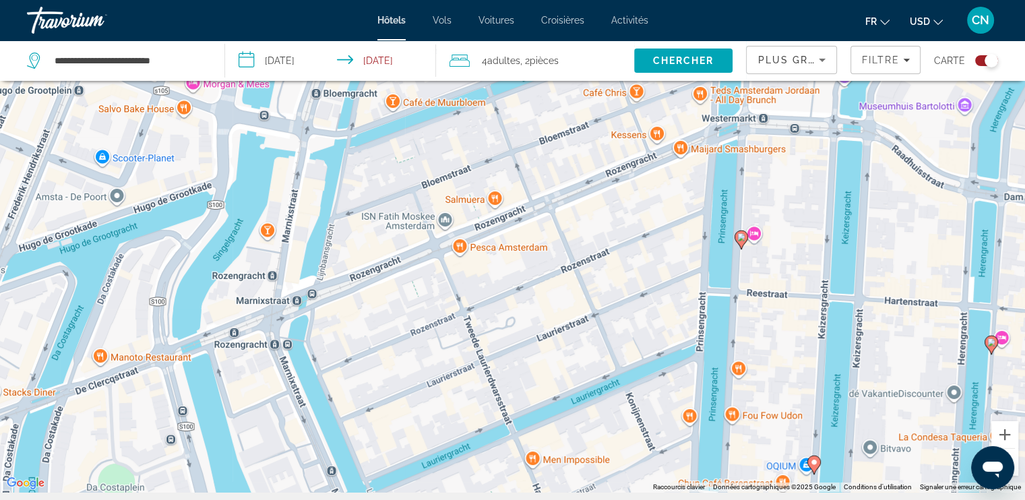
click at [739, 237] on image "Main content" at bounding box center [741, 237] width 8 height 8
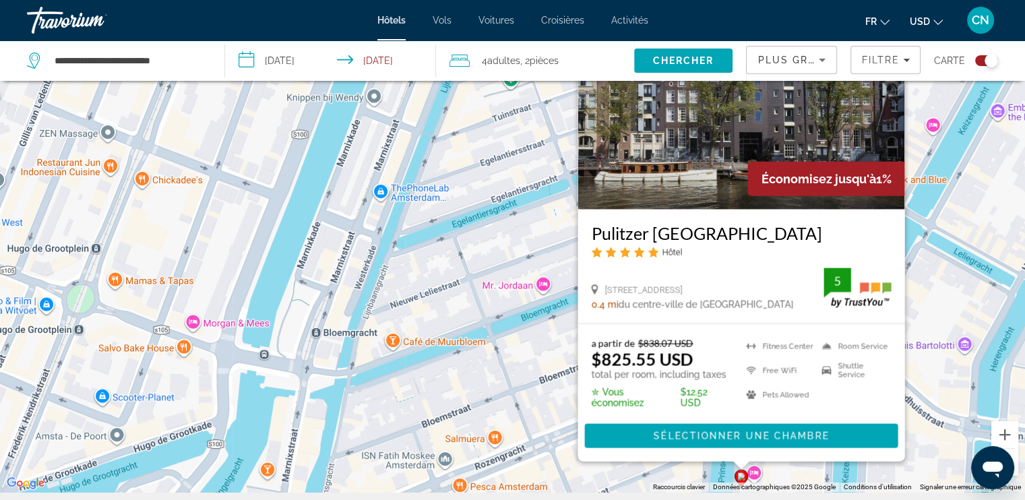
click at [530, 246] on div "Pour activer le glissement avec le clavier, appuyez sur Alt+Entrée. Une fois ce…" at bounding box center [512, 242] width 1025 height 500
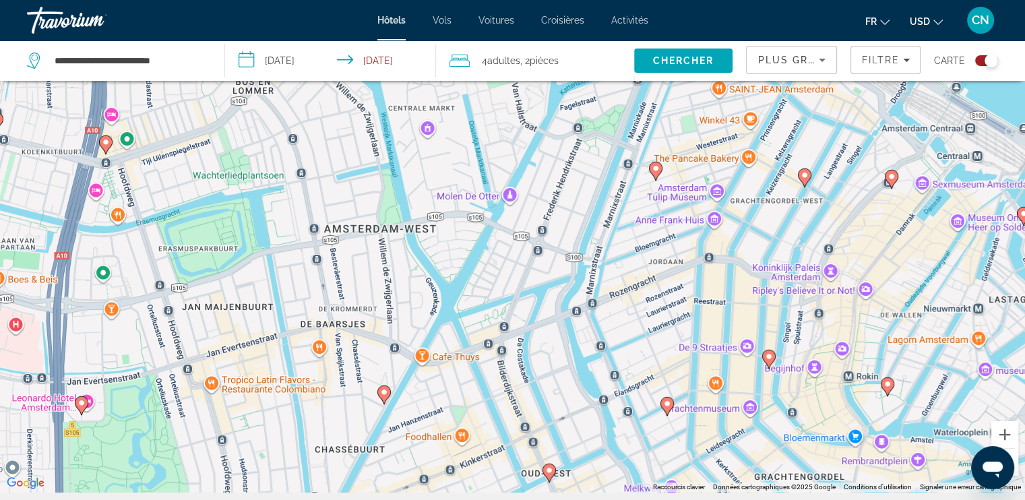
click at [803, 176] on image "Main content" at bounding box center [805, 175] width 8 height 8
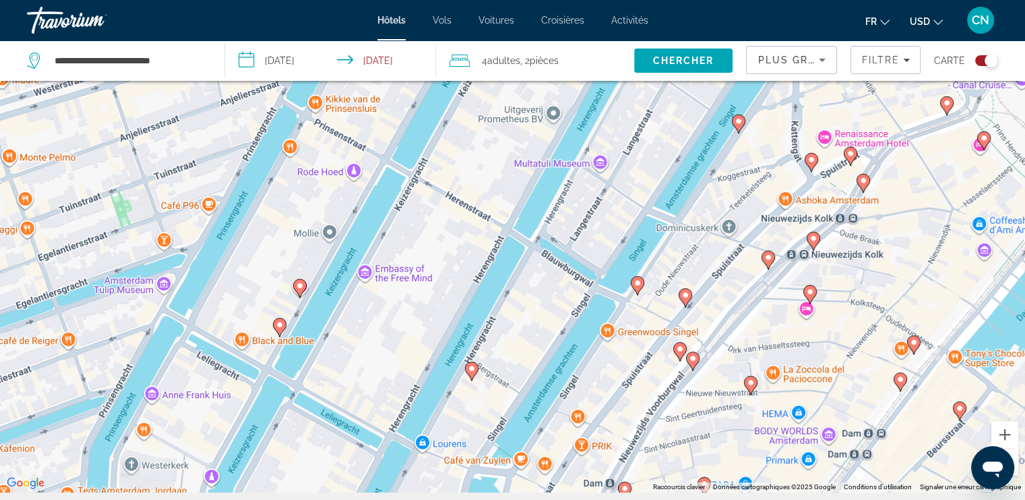
click at [637, 286] on icon "Main content" at bounding box center [637, 286] width 12 height 18
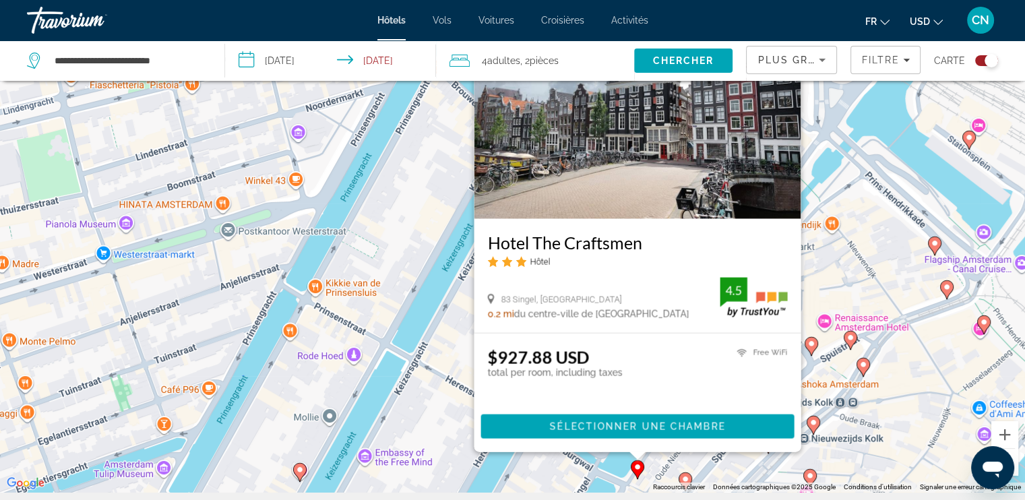
click at [933, 243] on image "Main content" at bounding box center [935, 243] width 8 height 8
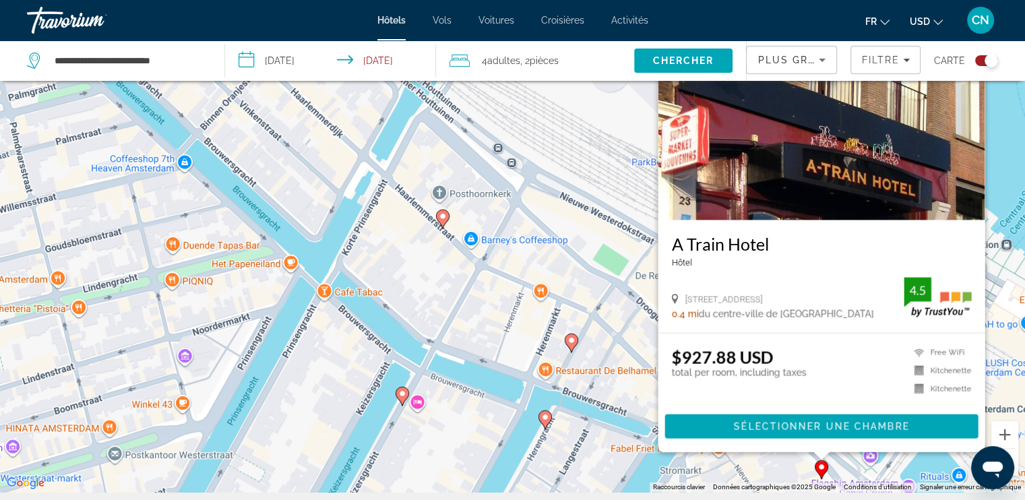
click at [582, 243] on div "Pour activer le glissement avec le clavier, appuyez sur Alt+Entrée. Une fois ce…" at bounding box center [512, 242] width 1025 height 500
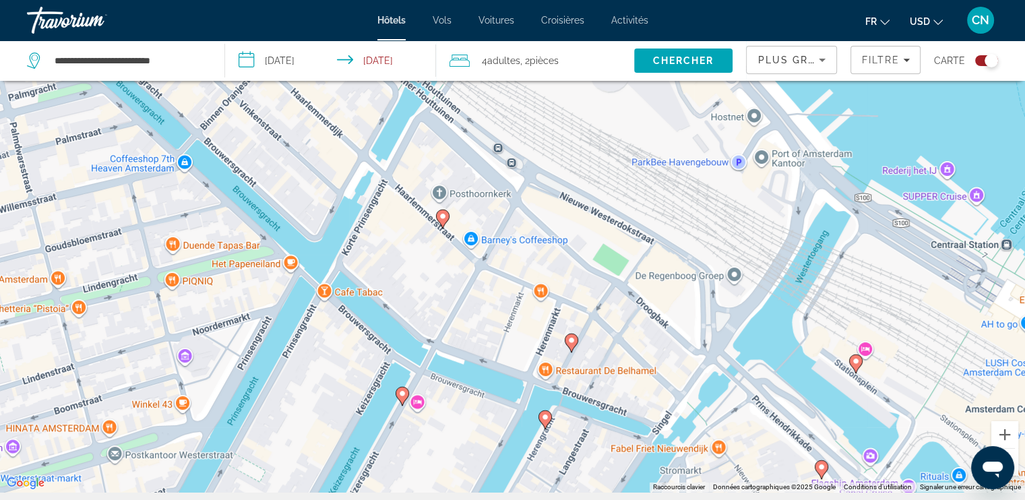
click at [441, 213] on image "Main content" at bounding box center [443, 216] width 8 height 8
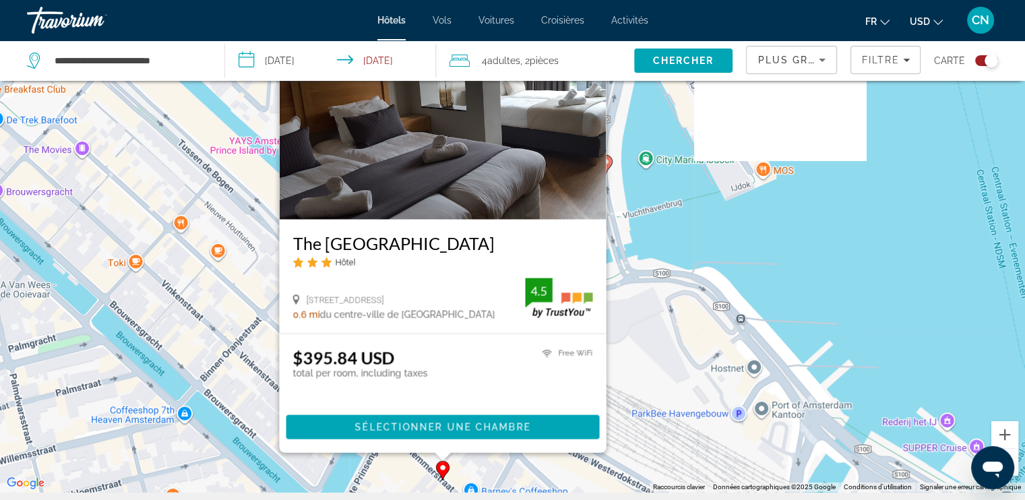
click at [687, 277] on div "Pour activer le glissement avec le clavier, appuyez sur Alt+Entrée. Une fois ce…" at bounding box center [512, 242] width 1025 height 500
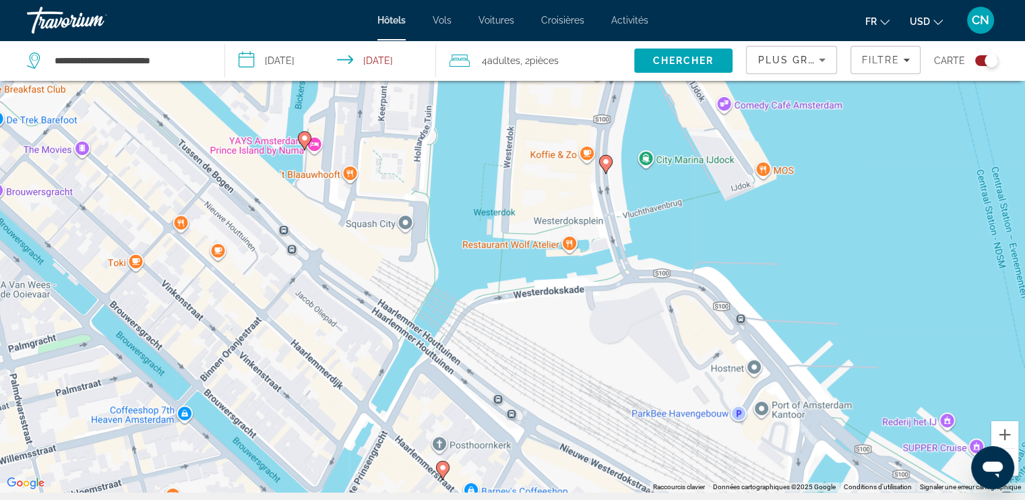
click at [609, 165] on icon "Main content" at bounding box center [605, 165] width 12 height 18
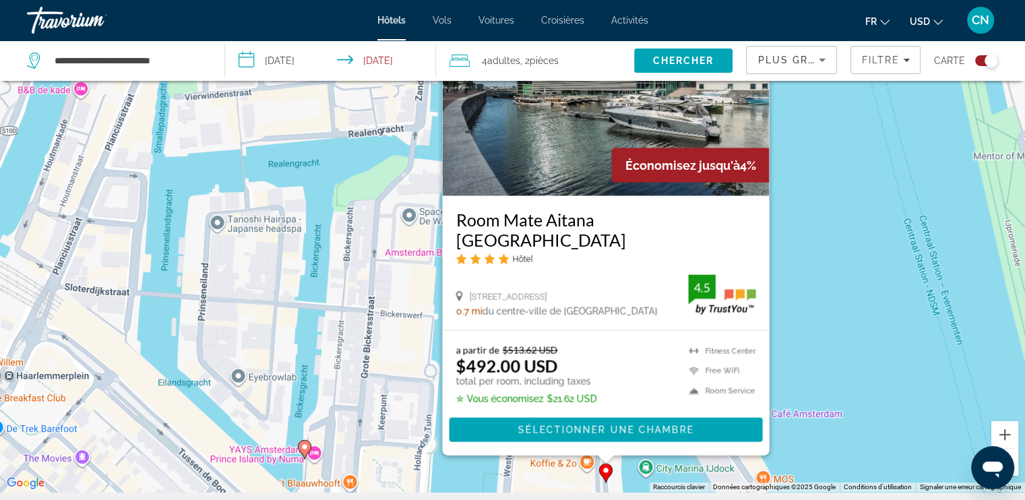
click at [813, 285] on div "Pour activer le glissement avec le clavier, appuyez sur Alt+Entrée. Une fois ce…" at bounding box center [512, 242] width 1025 height 500
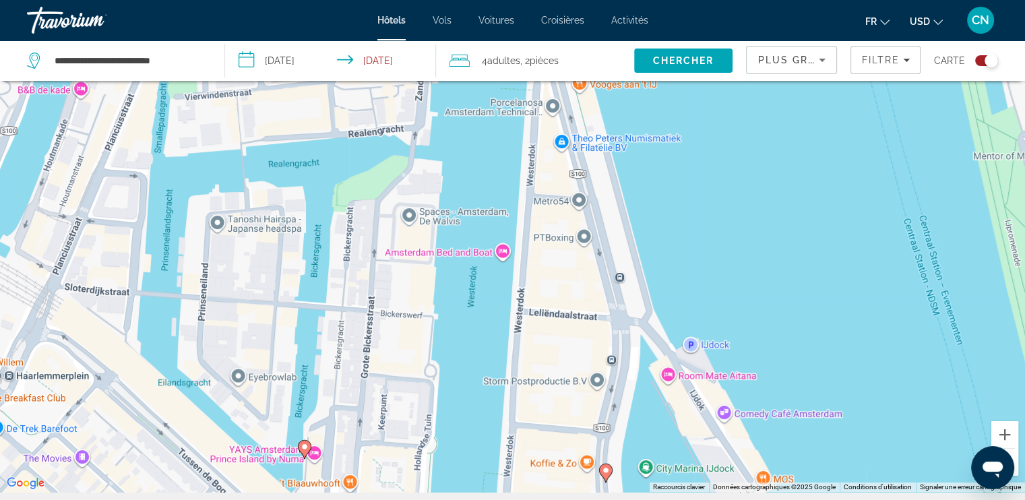
click at [303, 445] on image "Main content" at bounding box center [305, 447] width 8 height 8
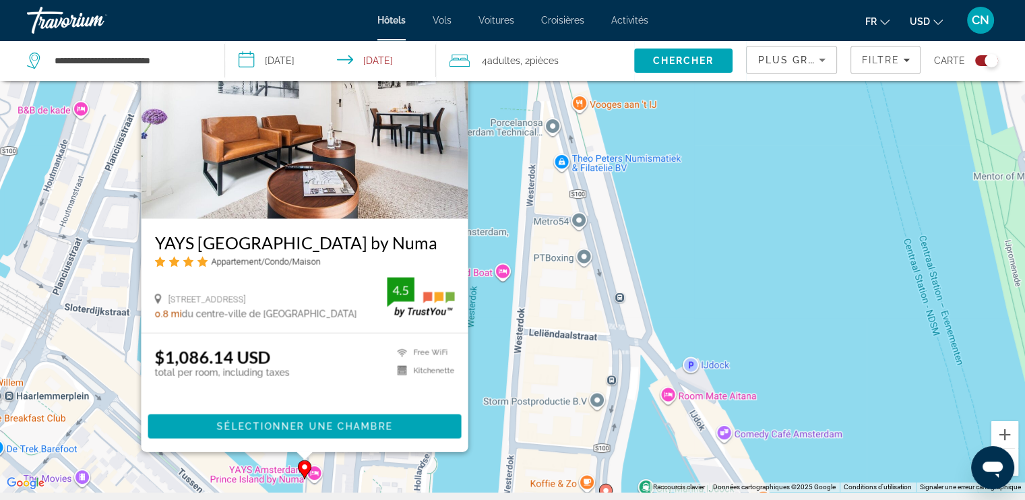
click at [561, 289] on div "Pour activer le glissement avec le clavier, appuyez sur Alt+Entrée. Une fois ce…" at bounding box center [512, 242] width 1025 height 500
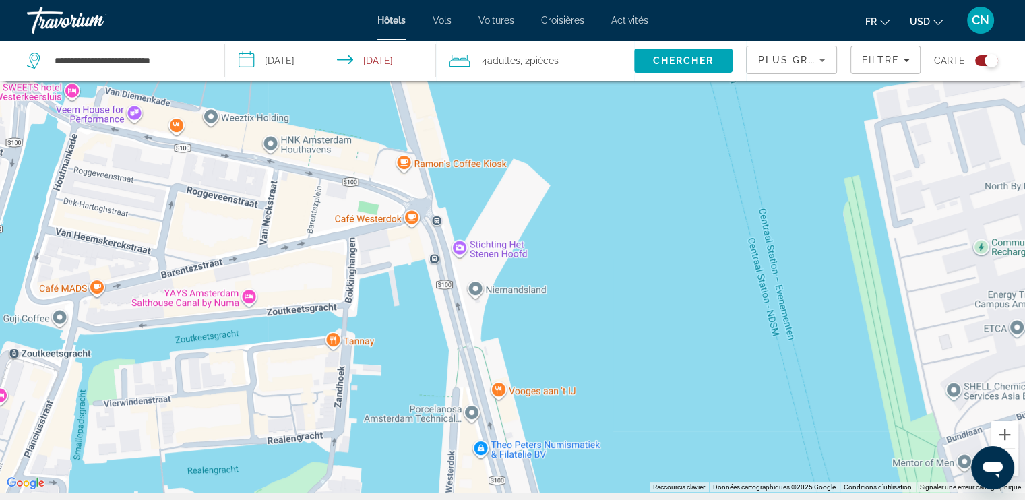
drag, startPoint x: 521, startPoint y: 160, endPoint x: 435, endPoint y: 459, distance: 311.4
click at [435, 459] on div "Pour activer le glissement avec le clavier, appuyez sur Alt+Entrée. Une fois ce…" at bounding box center [512, 242] width 1025 height 500
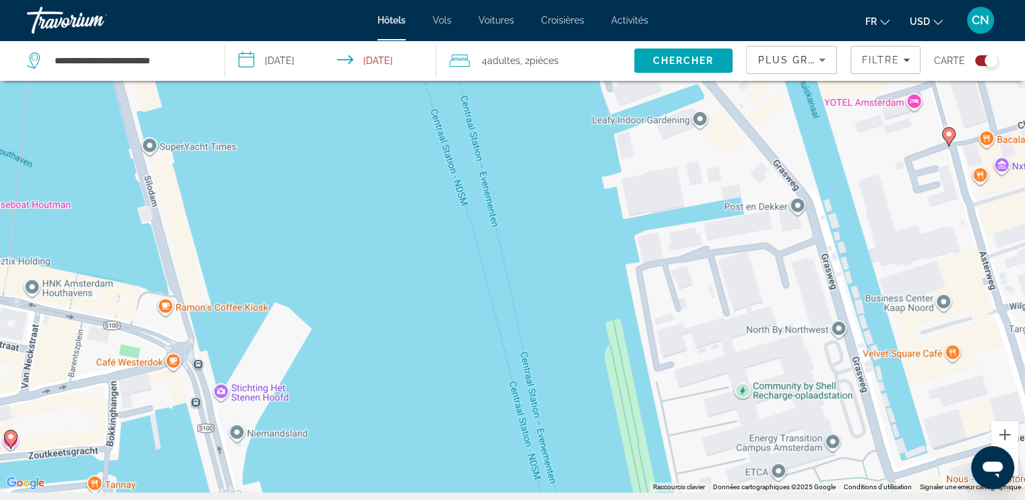
drag, startPoint x: 633, startPoint y: 313, endPoint x: 394, endPoint y: 435, distance: 268.6
click at [394, 435] on div "Pour activer le glissement avec le clavier, appuyez sur Alt+Entrée. Une fois ce…" at bounding box center [512, 242] width 1025 height 500
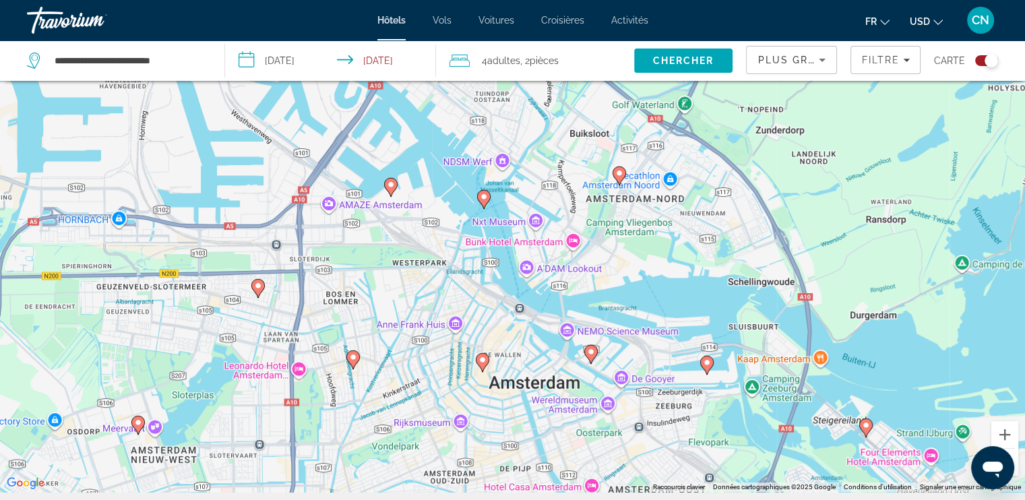
drag, startPoint x: 389, startPoint y: 448, endPoint x: 491, endPoint y: 254, distance: 219.2
click at [491, 254] on div "Pour activer le glissement avec le clavier, appuyez sur Alt+Entrée. Une fois ce…" at bounding box center [512, 242] width 1025 height 500
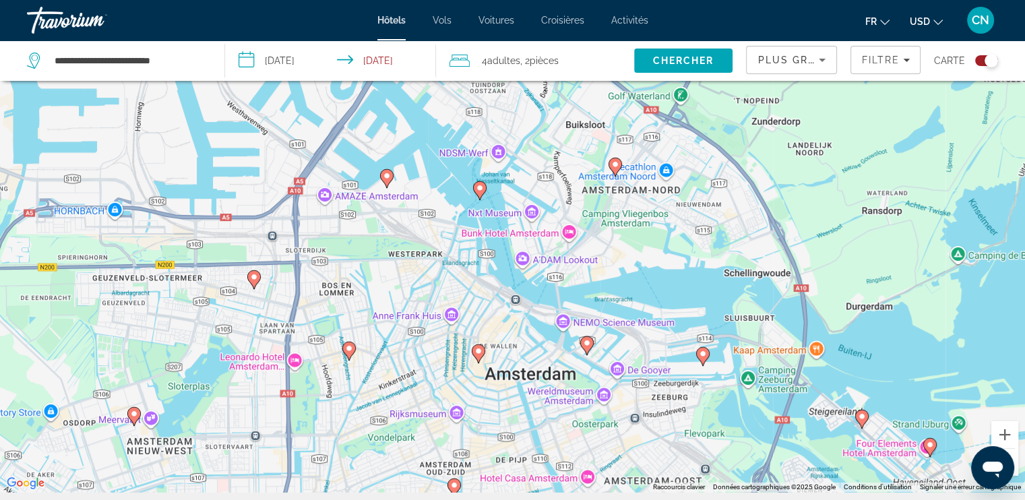
click at [455, 478] on gmp-advanced-marker "Main content" at bounding box center [454, 488] width 13 height 20
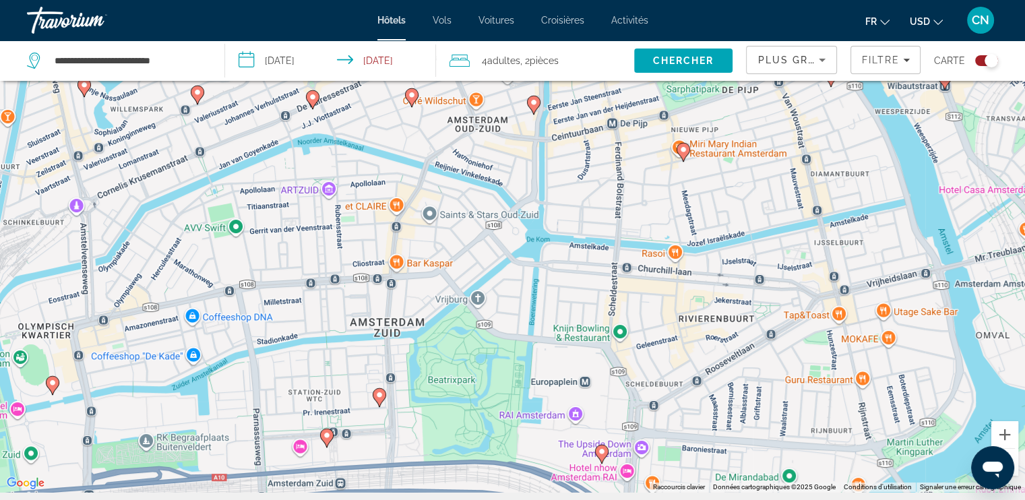
click at [379, 395] on image "Main content" at bounding box center [379, 395] width 8 height 8
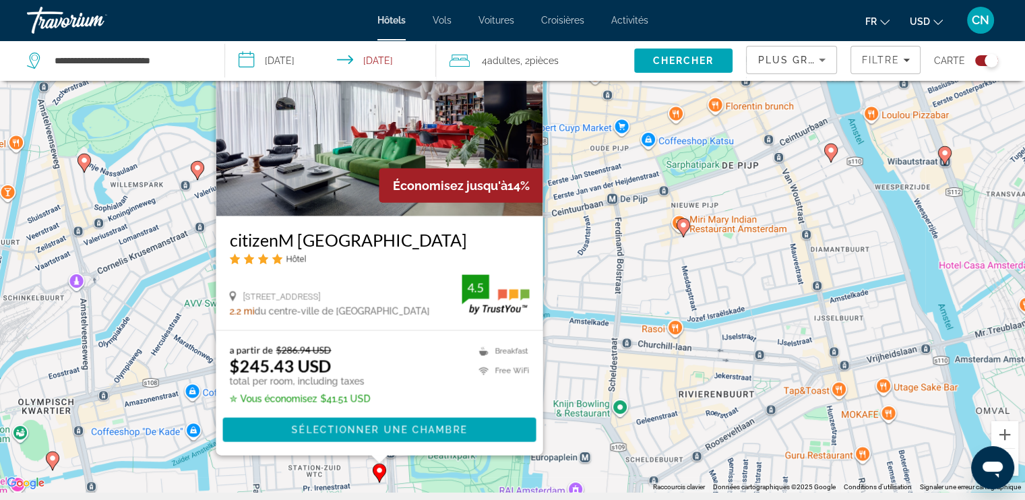
click at [392, 152] on img "Main content" at bounding box center [379, 109] width 327 height 216
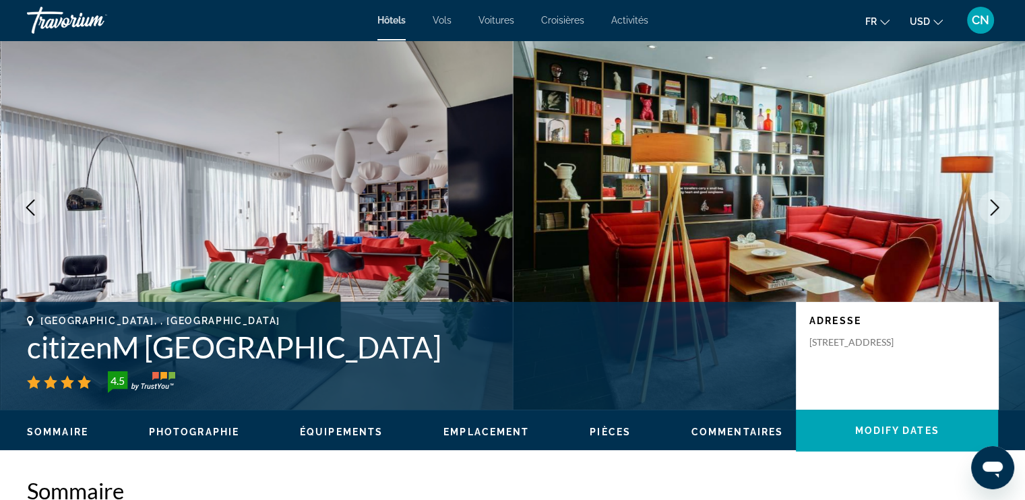
scroll to position [37, 0]
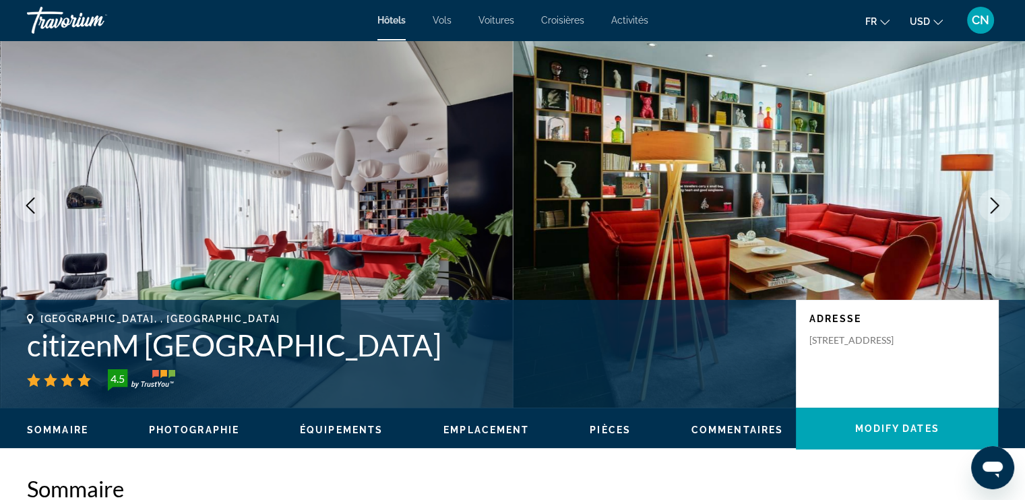
click at [1001, 195] on button "Next image" at bounding box center [995, 206] width 34 height 34
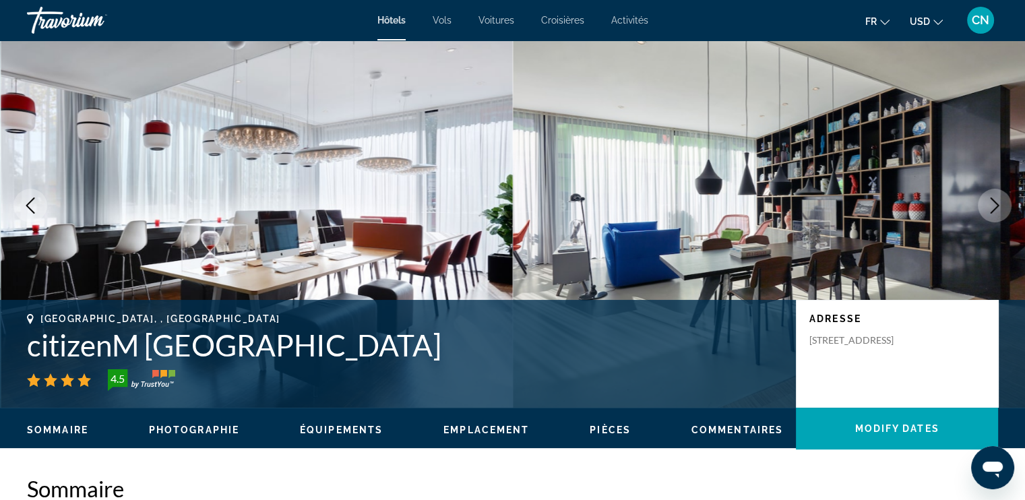
click at [1001, 195] on button "Next image" at bounding box center [995, 206] width 34 height 34
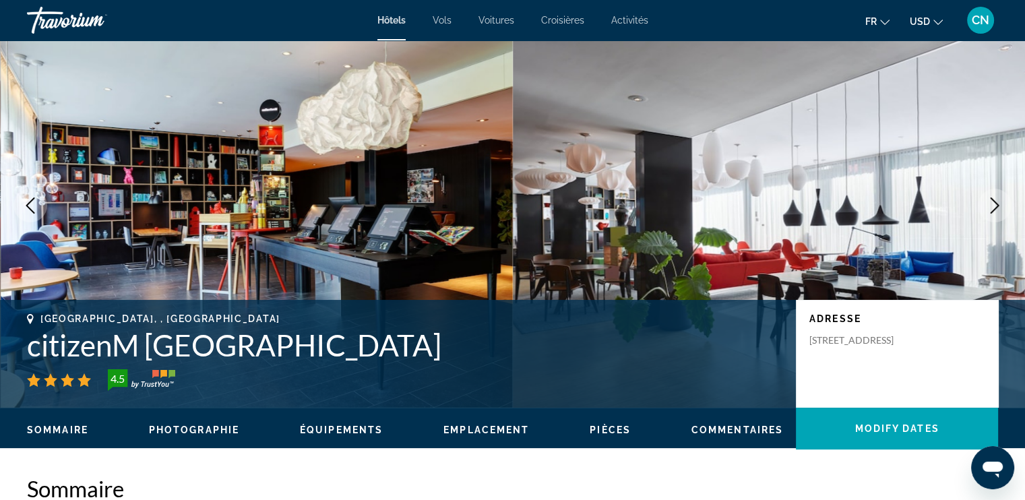
click at [1001, 195] on button "Next image" at bounding box center [995, 206] width 34 height 34
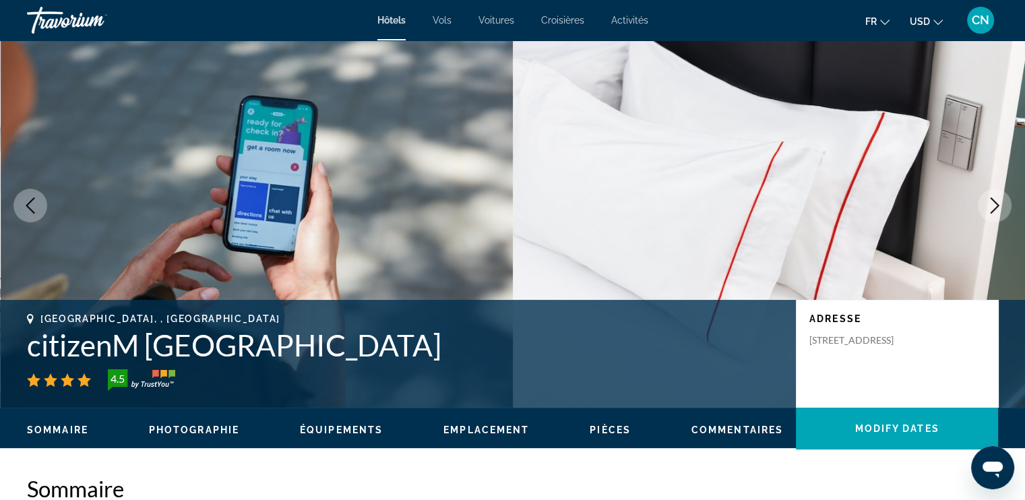
click at [1001, 195] on button "Next image" at bounding box center [995, 206] width 34 height 34
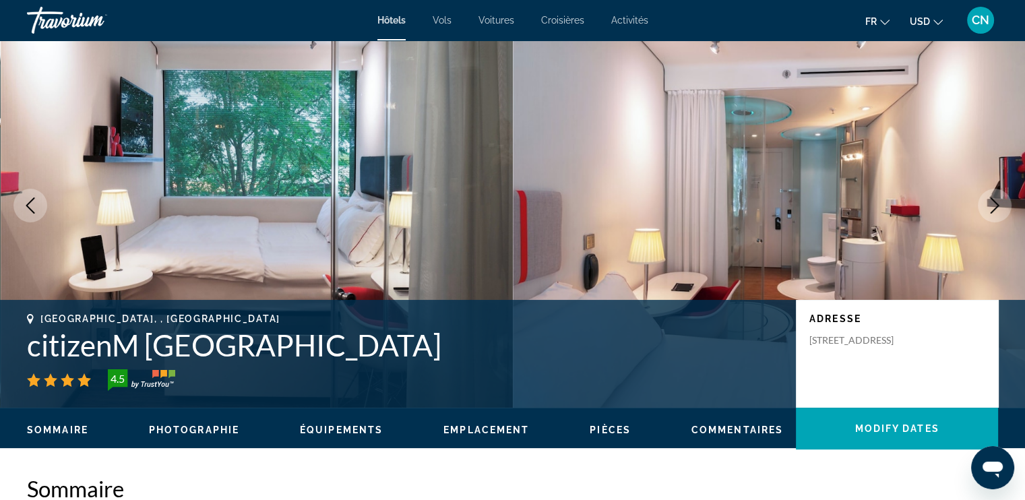
click at [1001, 195] on button "Next image" at bounding box center [995, 206] width 34 height 34
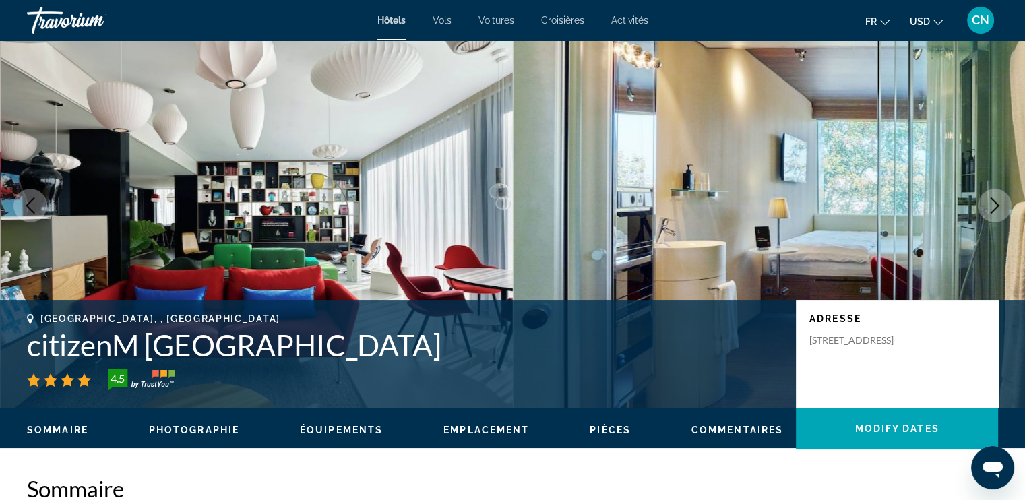
click at [1001, 195] on button "Next image" at bounding box center [995, 206] width 34 height 34
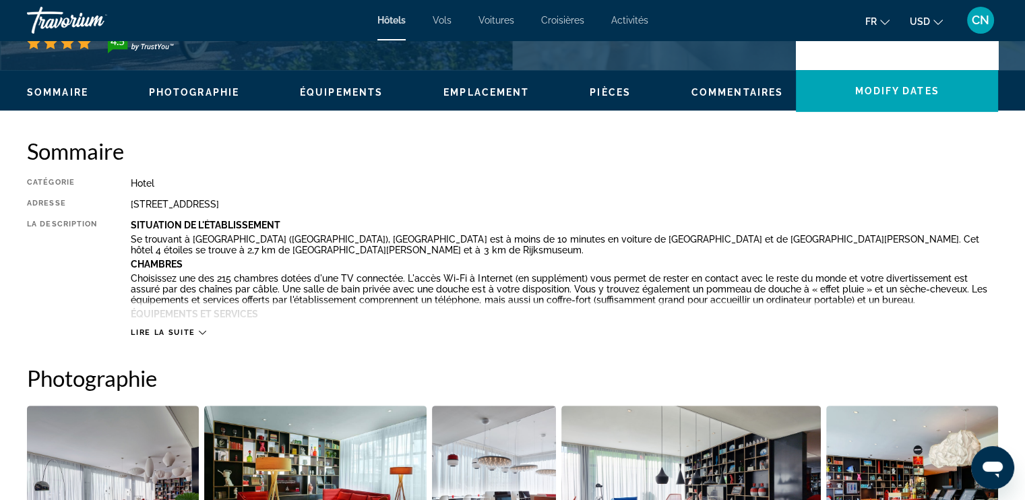
scroll to position [376, 0]
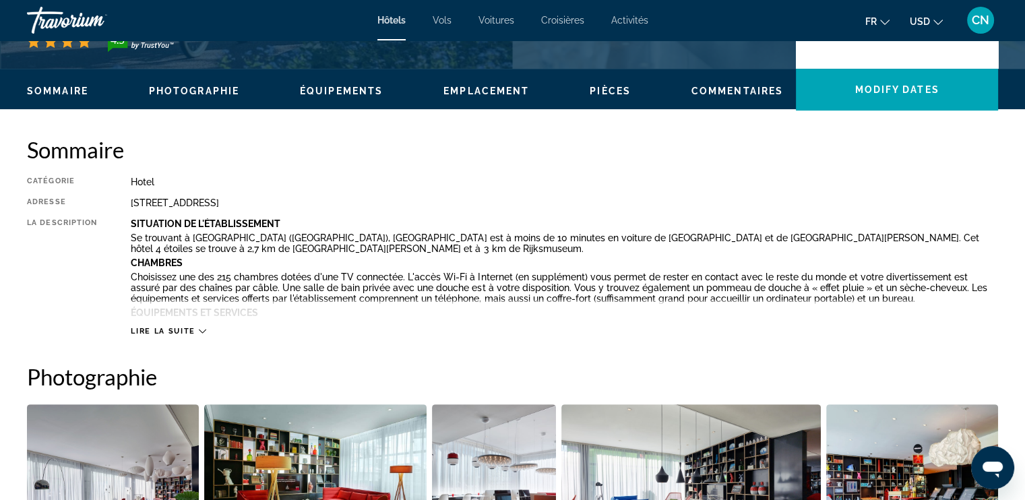
click at [597, 86] on span "Pièces" at bounding box center [610, 91] width 41 height 11
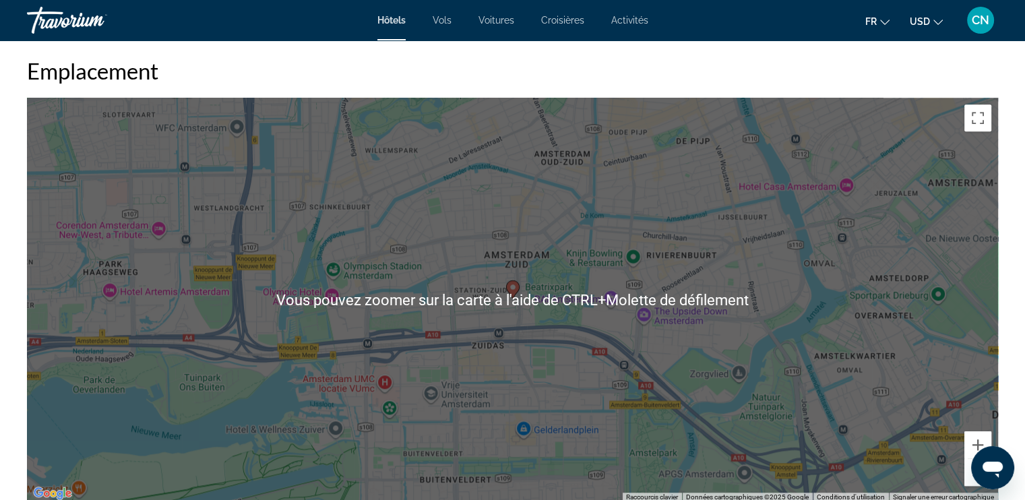
scroll to position [1227, 0]
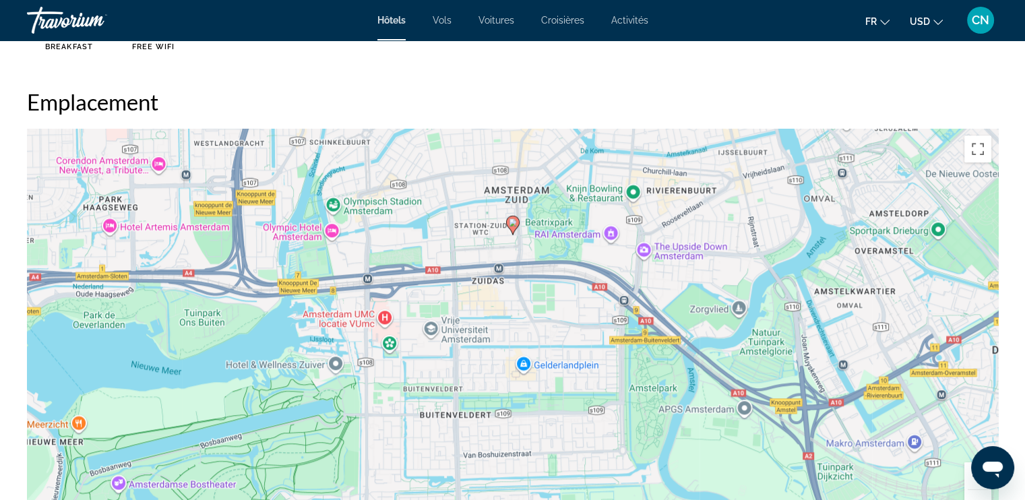
drag, startPoint x: 565, startPoint y: 375, endPoint x: 563, endPoint y: 304, distance: 71.5
click at [563, 304] on div "Pour activer le glissement avec le clavier, appuyez sur Alt+Entrée. Une fois ce…" at bounding box center [512, 331] width 971 height 404
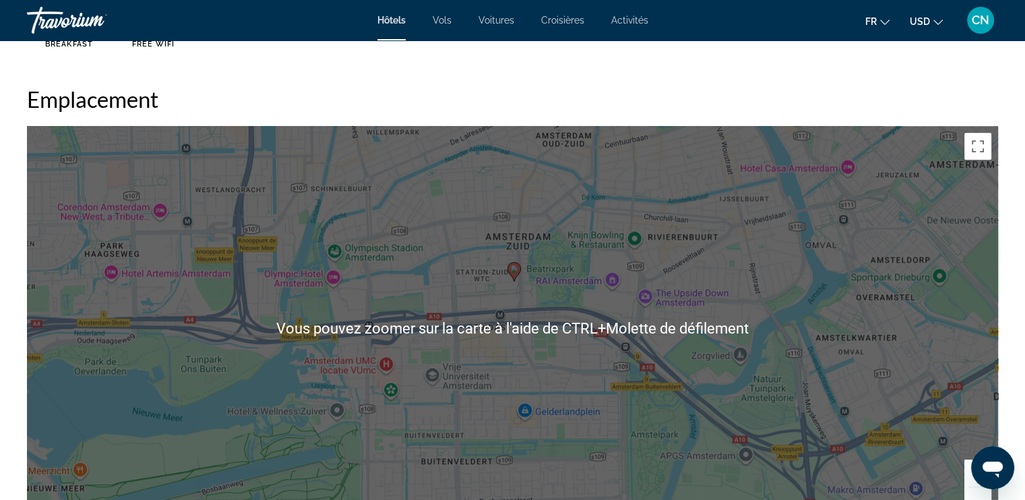
scroll to position [1235, 0]
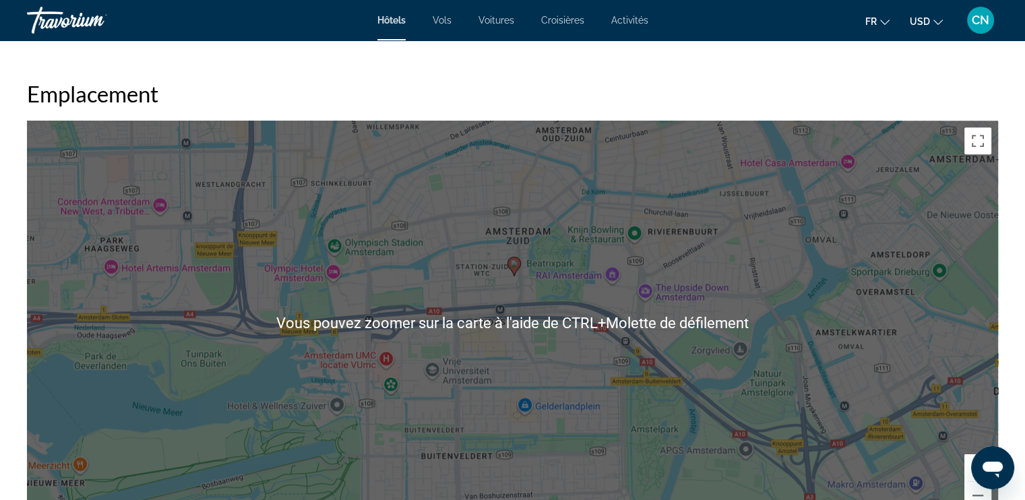
click at [563, 303] on div "Pour activer le glissement avec le clavier, appuyez sur Alt+Entrée. Une fois ce…" at bounding box center [512, 323] width 971 height 404
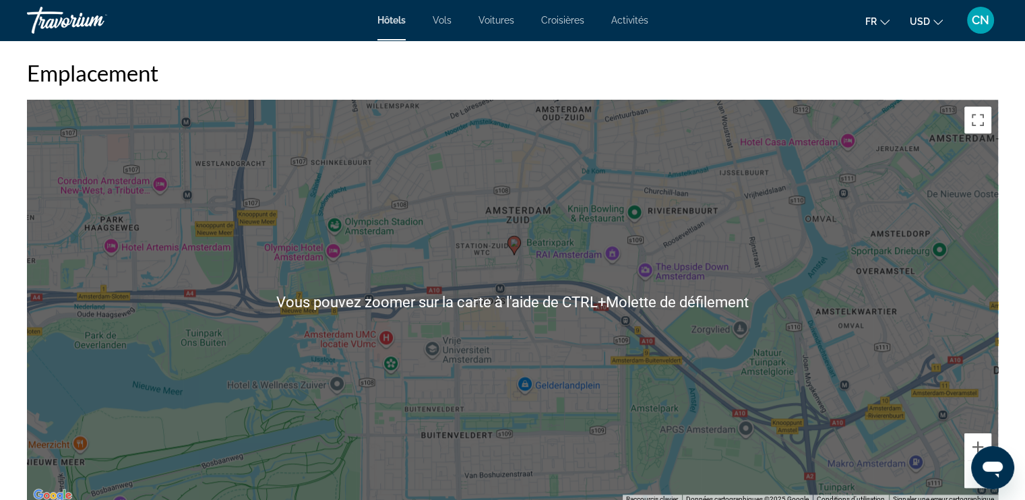
scroll to position [1257, 0]
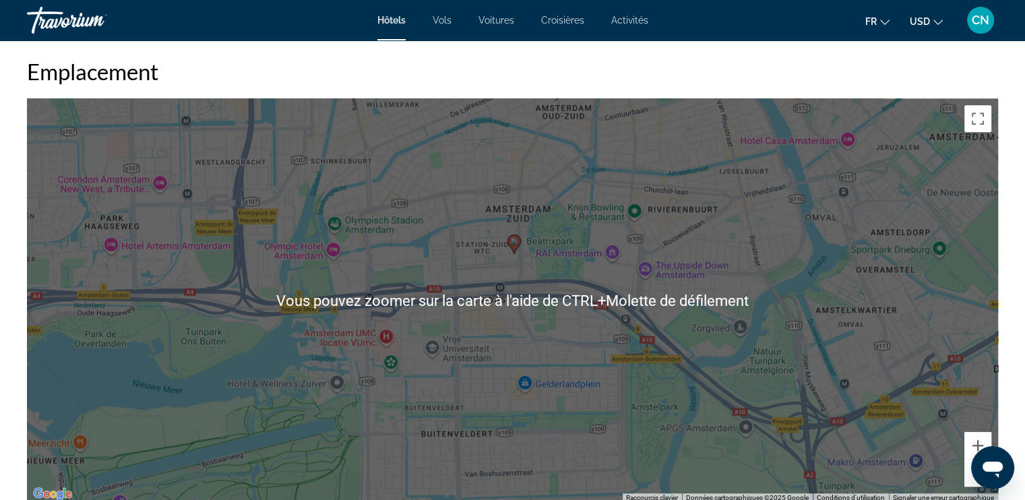
click at [593, 322] on div "Pour activer le glissement avec le clavier, appuyez sur Alt+Entrée. Une fois ce…" at bounding box center [512, 300] width 971 height 404
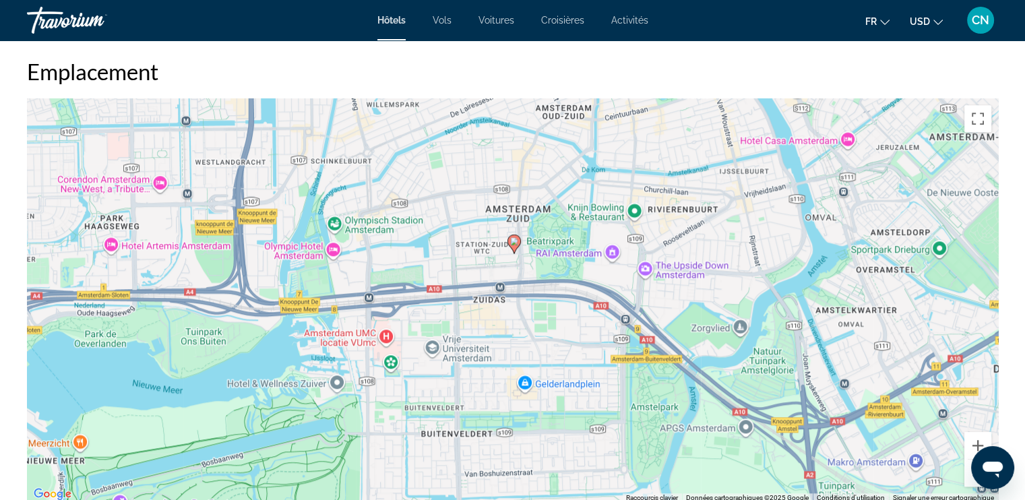
click at [535, 262] on div "Pour activer le glissement avec le clavier, appuyez sur Alt+Entrée. Une fois ce…" at bounding box center [512, 300] width 971 height 404
click at [510, 243] on image "Main content" at bounding box center [514, 241] width 8 height 8
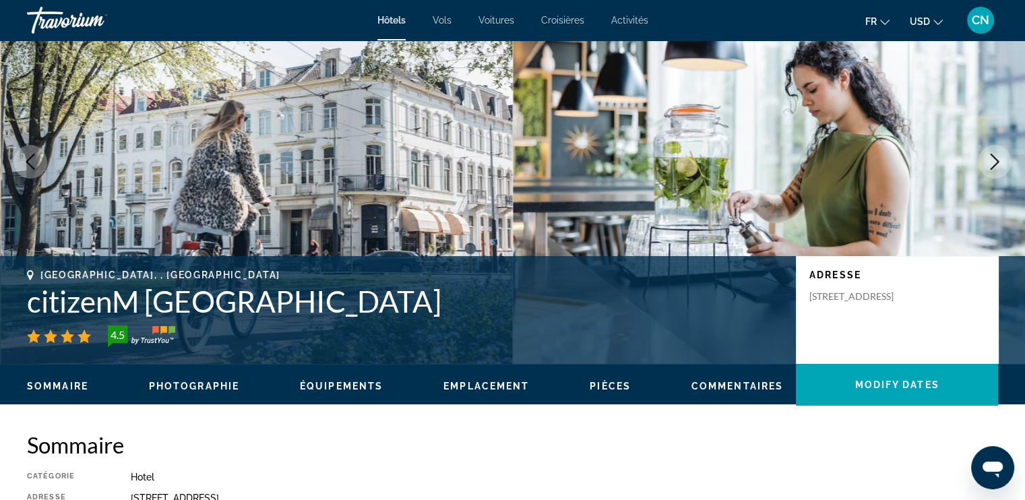
scroll to position [0, 0]
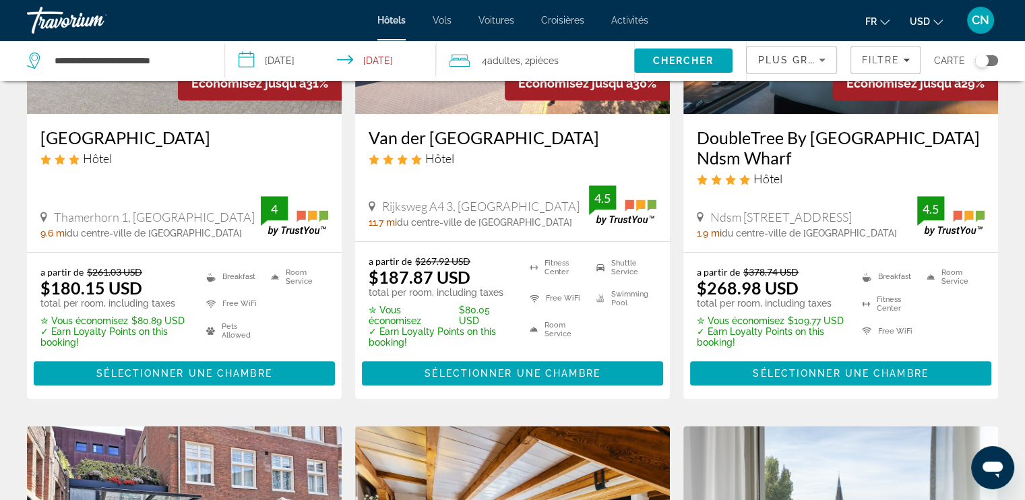
scroll to position [731, 0]
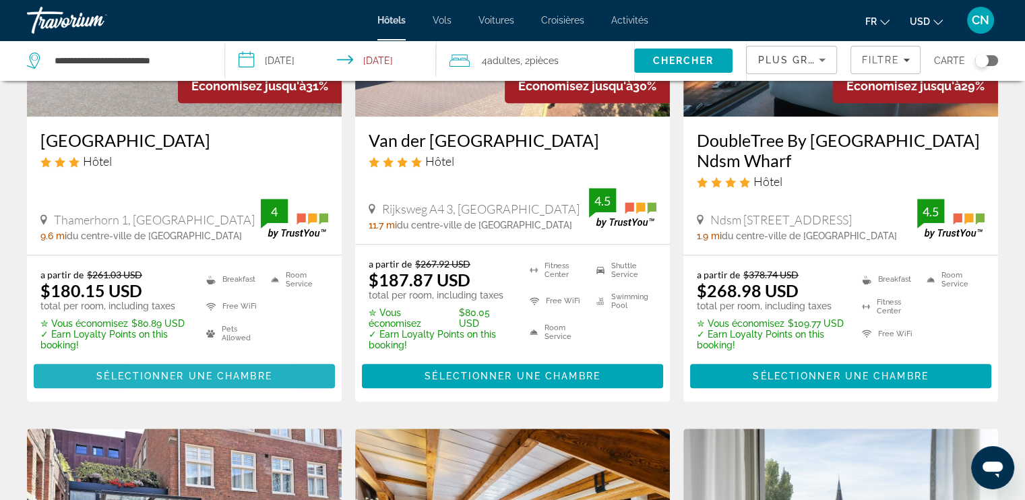
click at [144, 385] on span "Main content" at bounding box center [184, 376] width 301 height 32
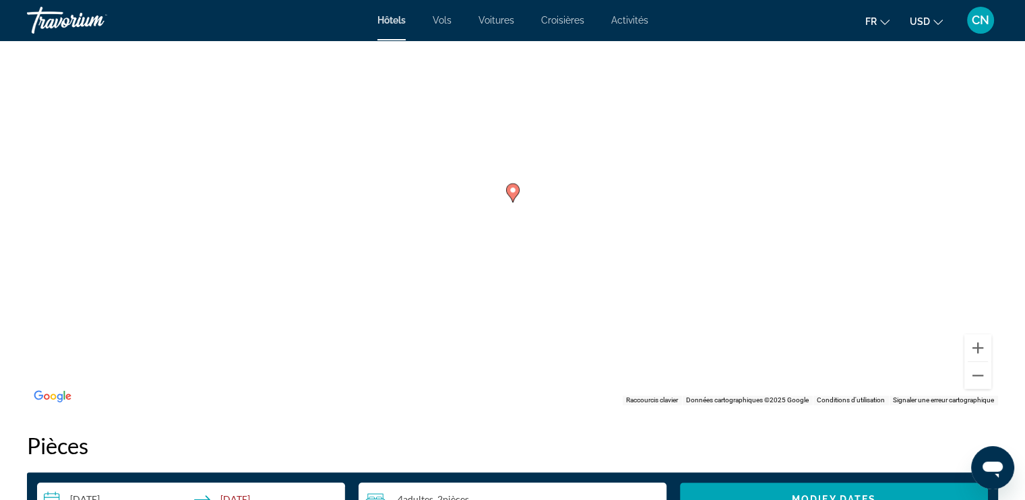
scroll to position [1376, 0]
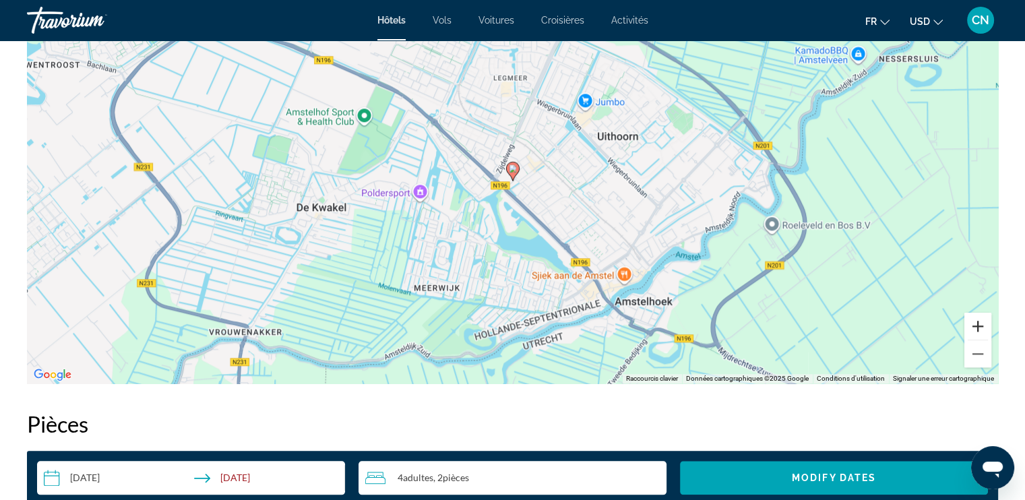
click at [977, 324] on button "Zoom avant" at bounding box center [977, 326] width 27 height 27
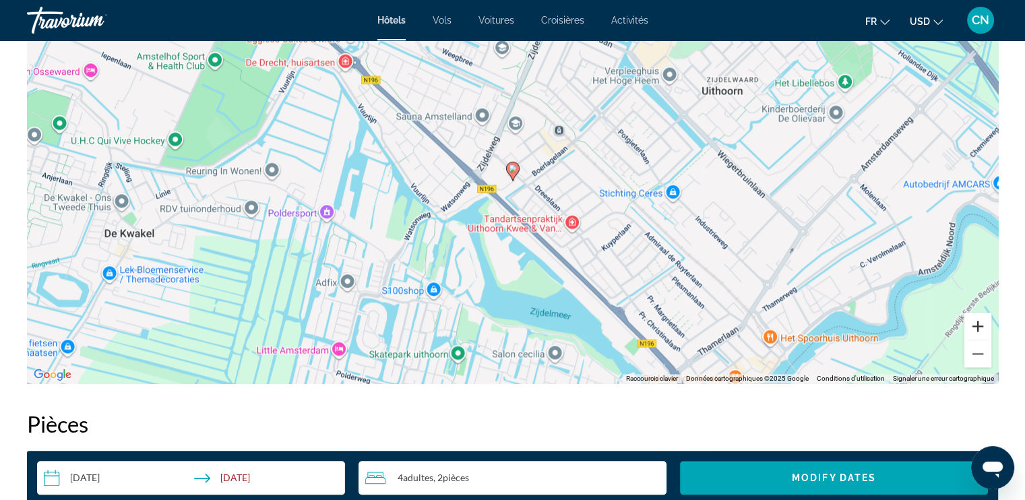
click at [977, 324] on button "Zoom avant" at bounding box center [977, 326] width 27 height 27
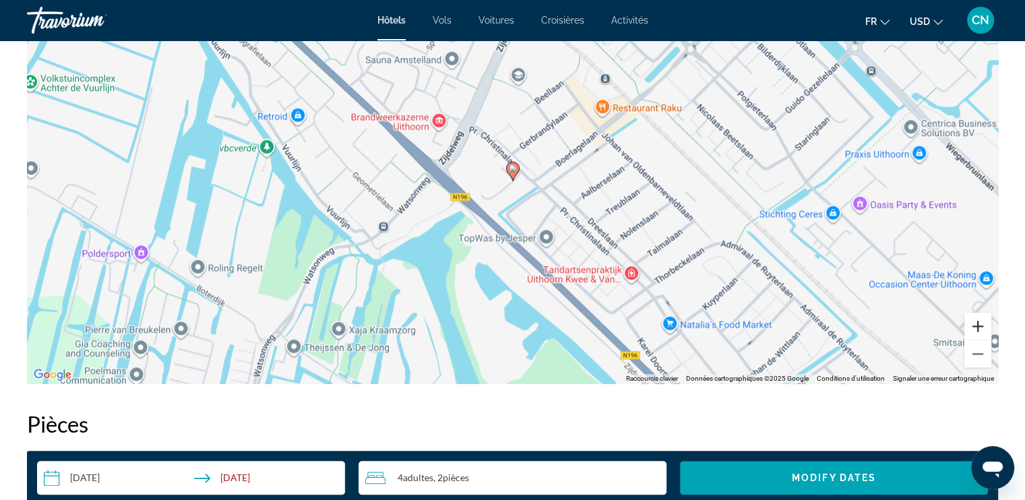
click at [977, 324] on button "Zoom avant" at bounding box center [977, 326] width 27 height 27
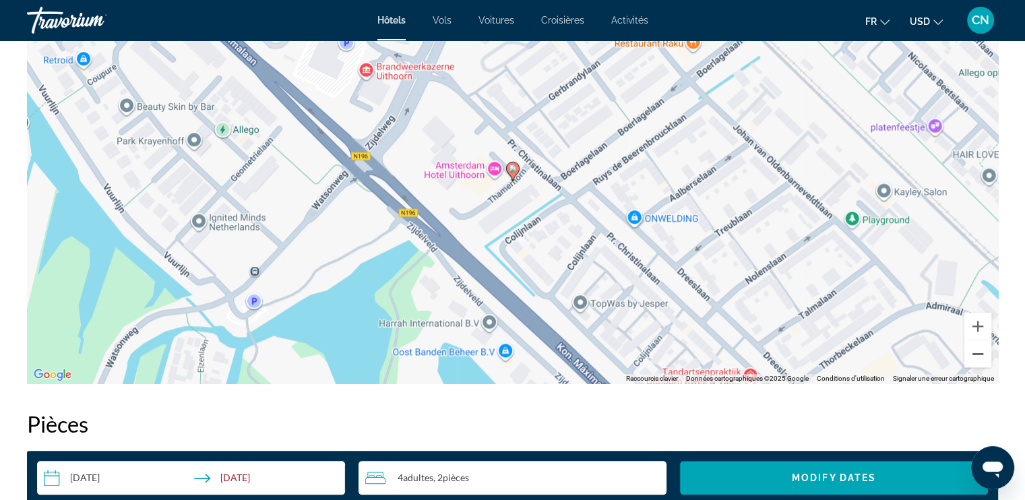
click at [975, 362] on button "Zoom arrière" at bounding box center [977, 353] width 27 height 27
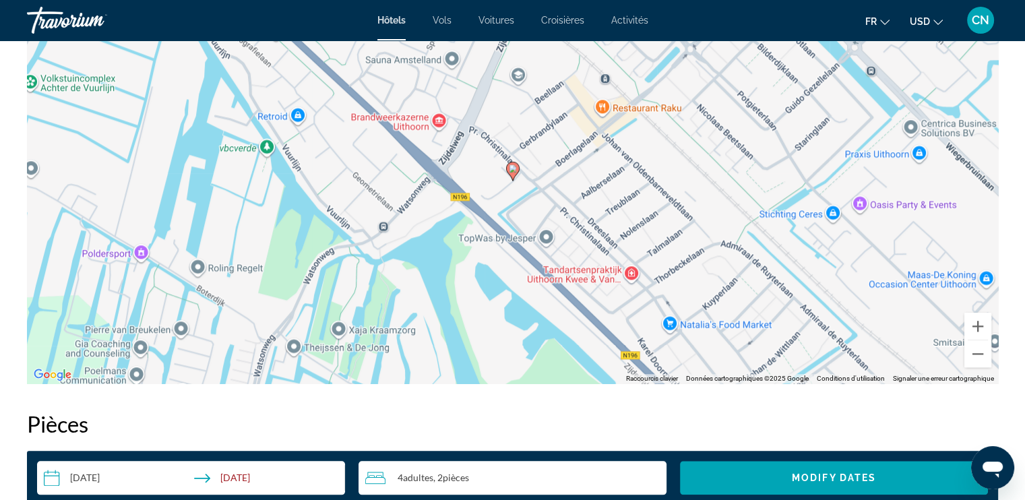
click at [528, 183] on div "Pour activer le glissement avec le clavier, appuyez sur Alt+Entrée. Une fois ce…" at bounding box center [512, 181] width 971 height 404
click at [514, 183] on div "Pour activer le glissement avec le clavier, appuyez sur Alt+Entrée. Une fois ce…" at bounding box center [512, 181] width 971 height 404
click at [978, 348] on button "Zoom arrière" at bounding box center [977, 353] width 27 height 27
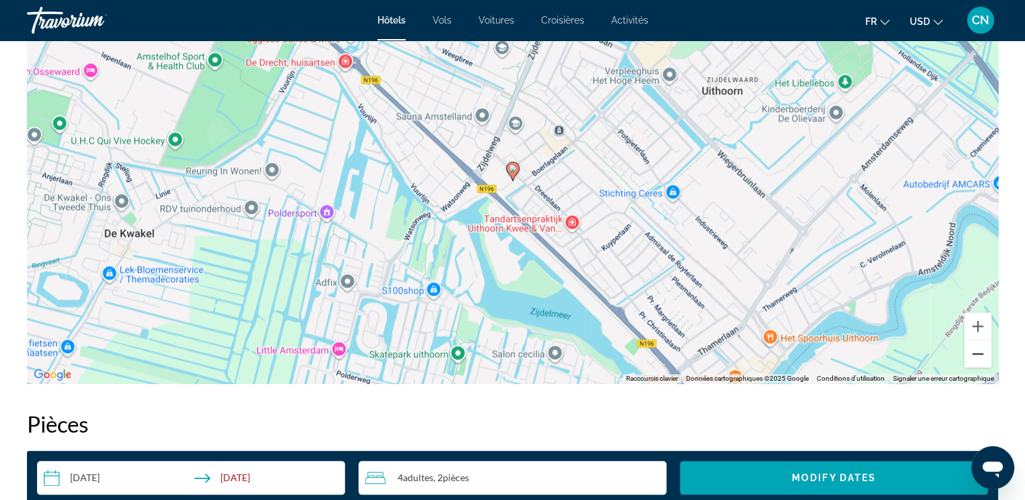
click at [978, 348] on button "Zoom arrière" at bounding box center [977, 353] width 27 height 27
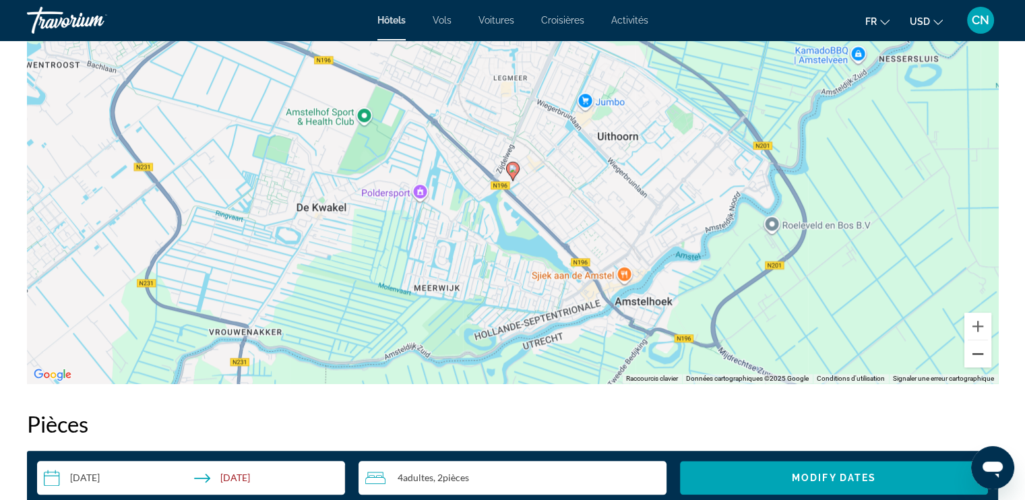
click at [978, 348] on button "Zoom arrière" at bounding box center [977, 353] width 27 height 27
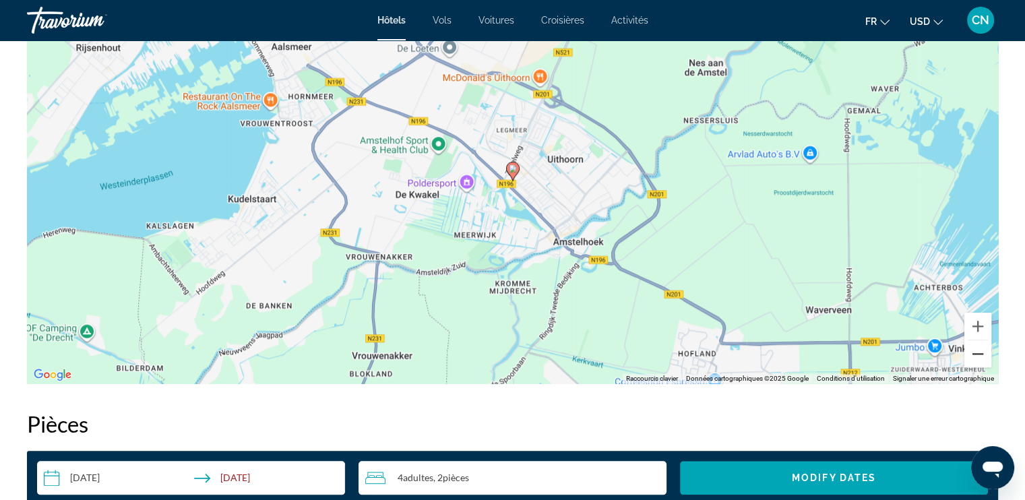
click at [978, 348] on button "Zoom arrière" at bounding box center [977, 353] width 27 height 27
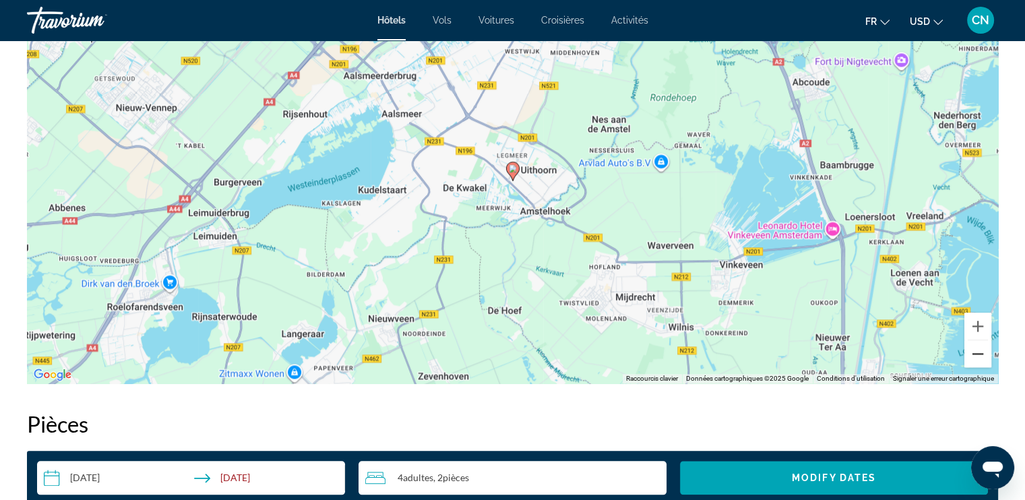
click at [978, 348] on button "Zoom arrière" at bounding box center [977, 353] width 27 height 27
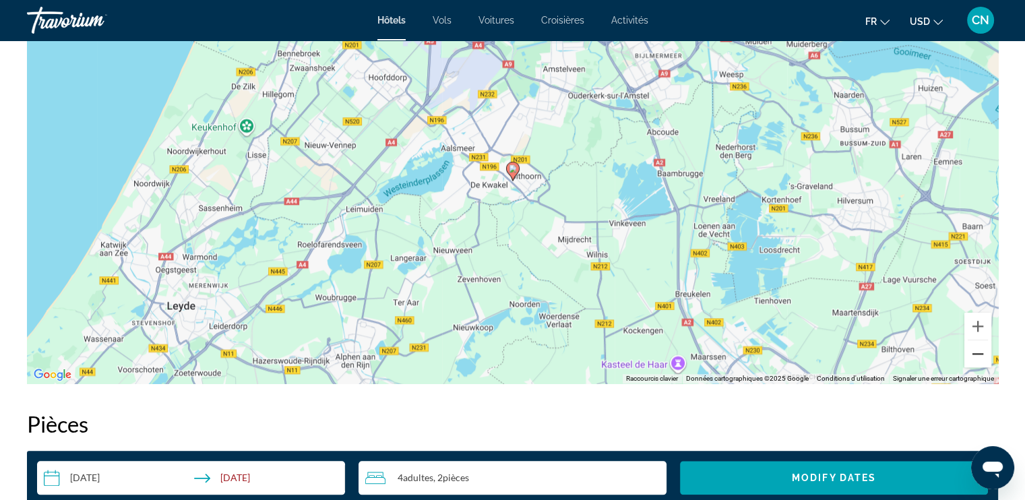
click at [978, 348] on button "Zoom arrière" at bounding box center [977, 353] width 27 height 27
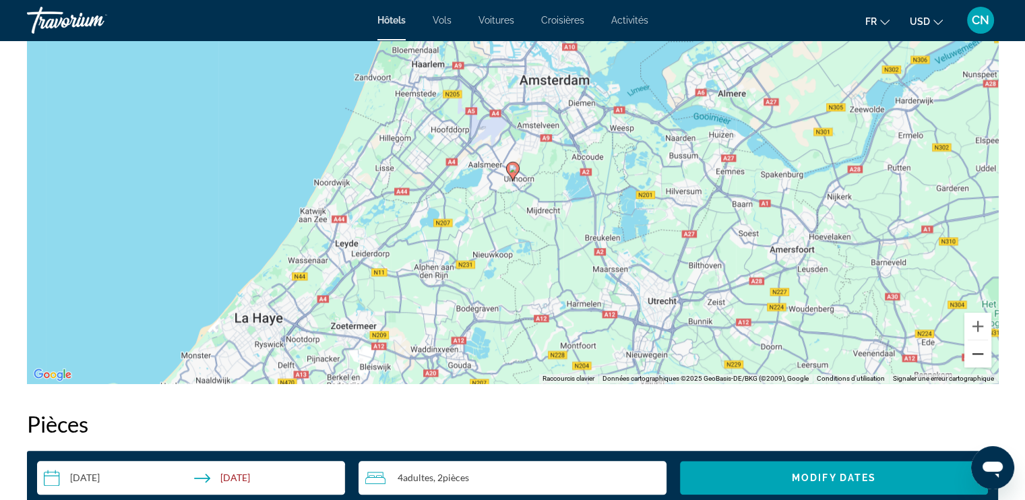
click at [978, 348] on button "Zoom arrière" at bounding box center [977, 353] width 27 height 27
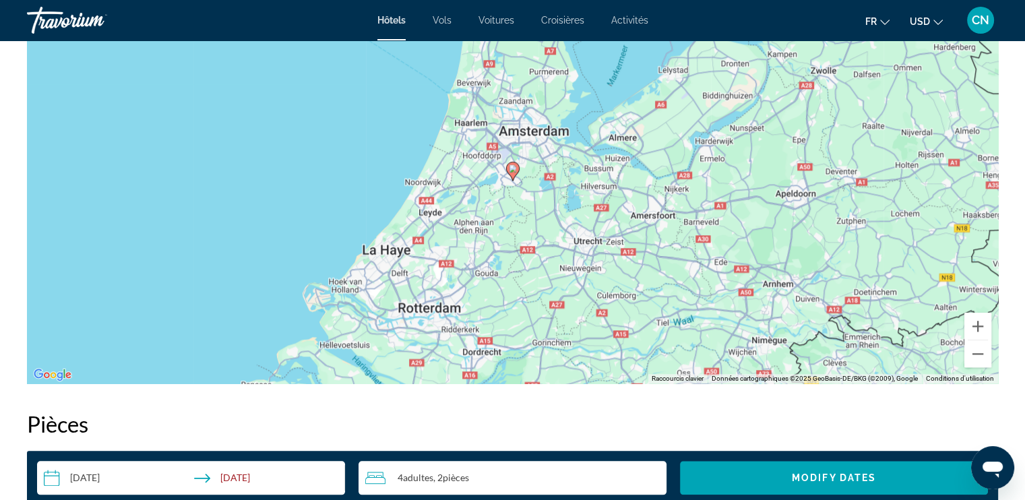
click at [530, 134] on div "Pour activer le glissement avec le clavier, appuyez sur Alt+Entrée. Une fois ce…" at bounding box center [512, 181] width 971 height 404
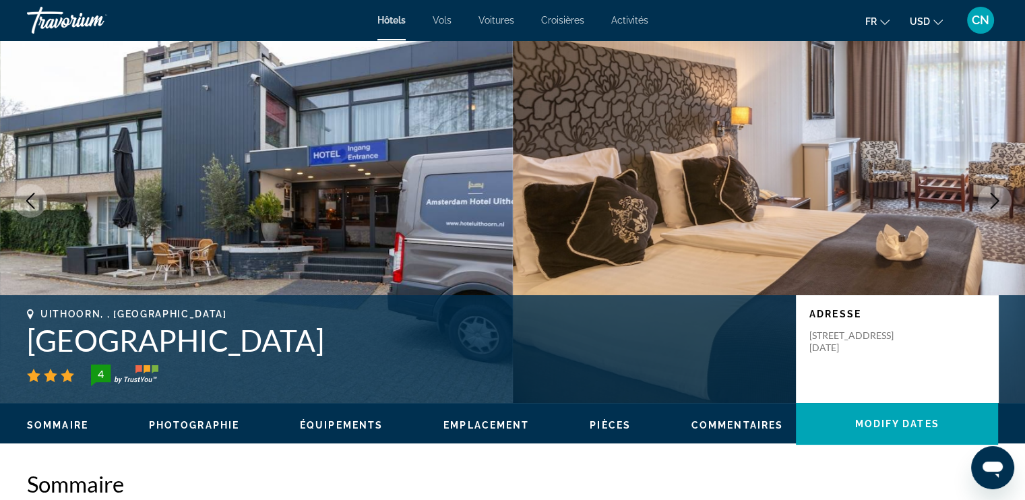
scroll to position [29, 0]
